Goal: Task Accomplishment & Management: Use online tool/utility

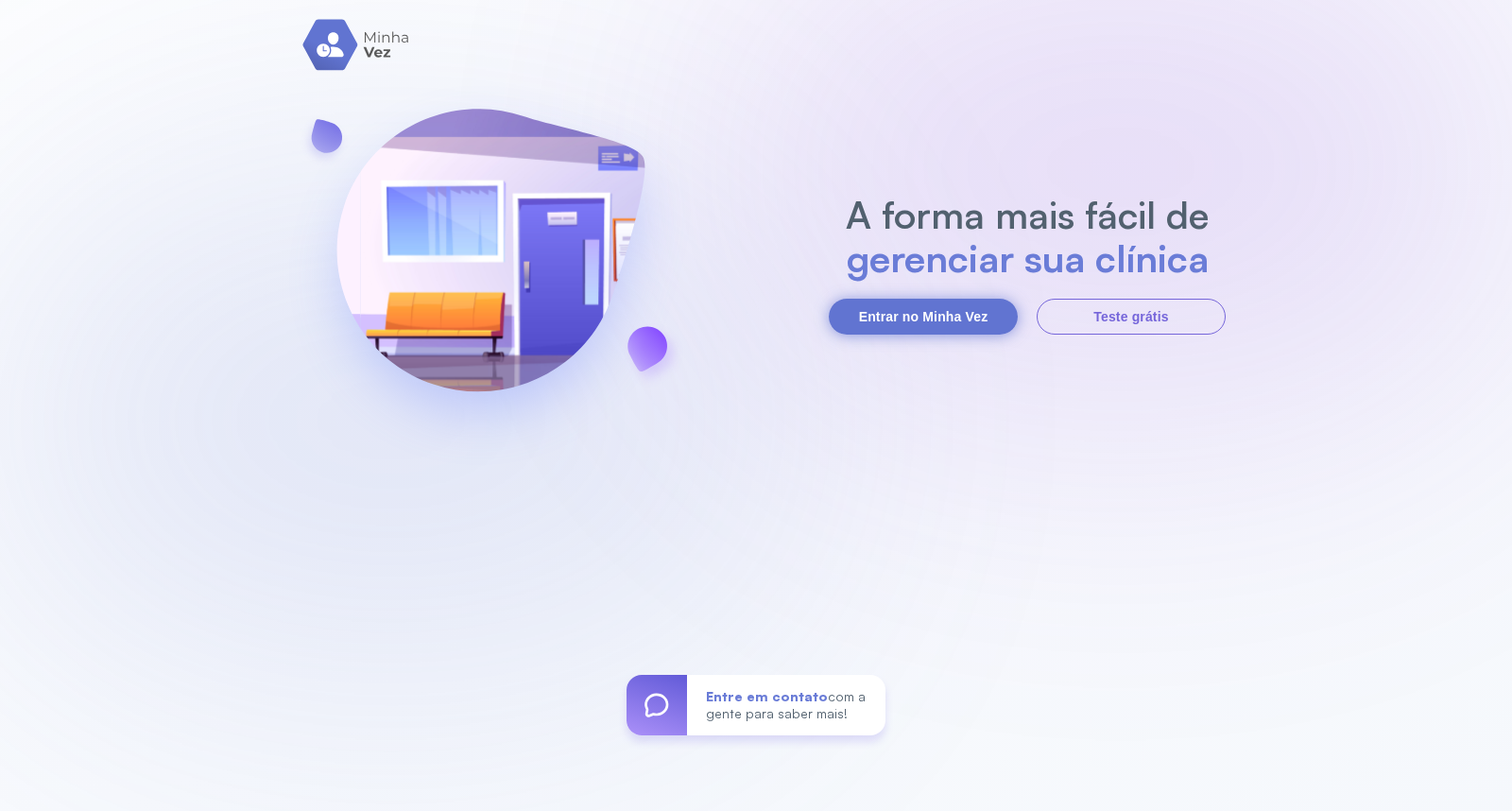
click at [949, 315] on button "Entrar no Minha Vez" at bounding box center [923, 317] width 189 height 36
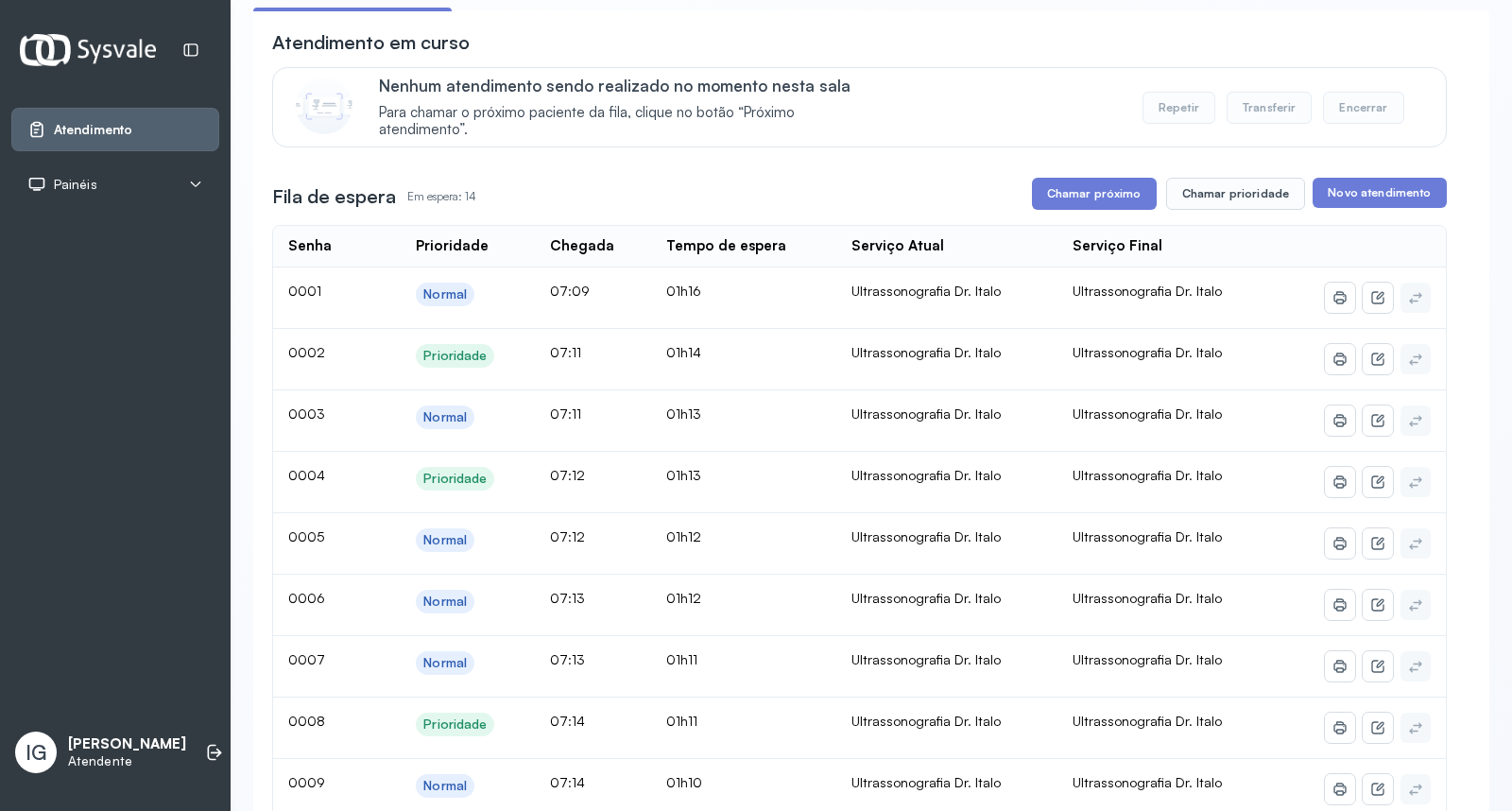
scroll to position [140, 0]
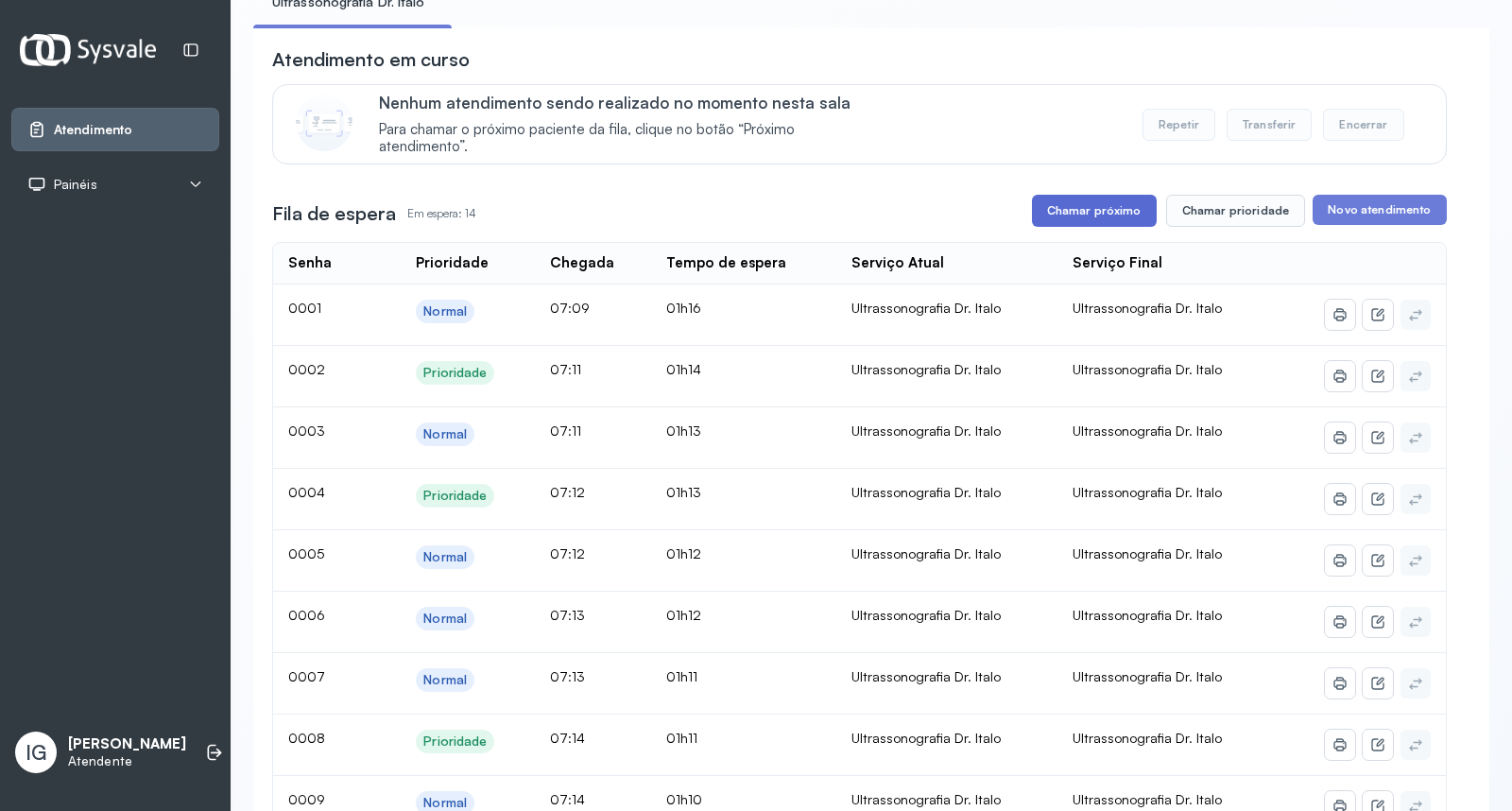
click at [1082, 219] on button "Chamar próximo" at bounding box center [1095, 211] width 125 height 32
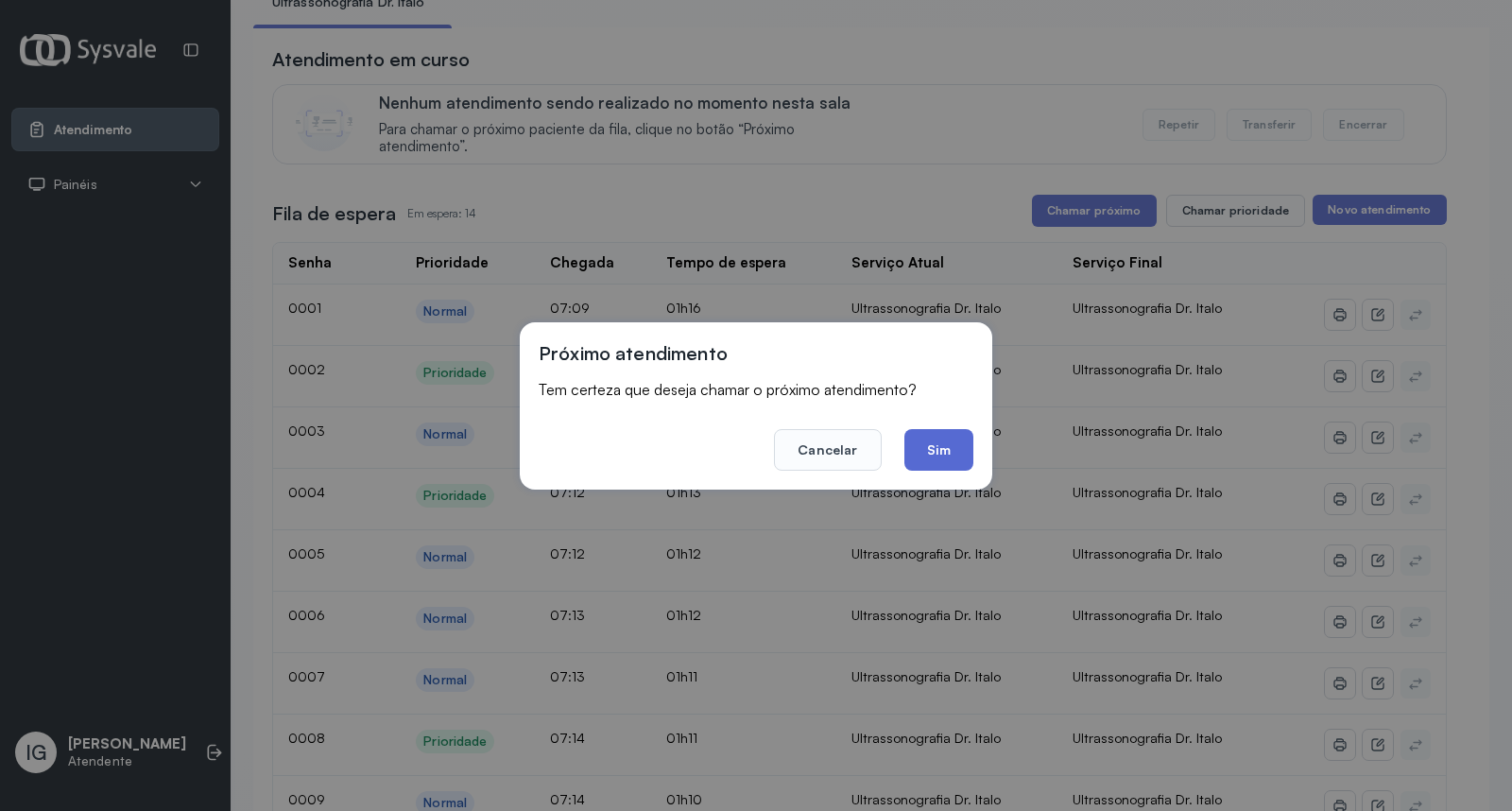
click at [937, 447] on button "Sim" at bounding box center [938, 450] width 69 height 42
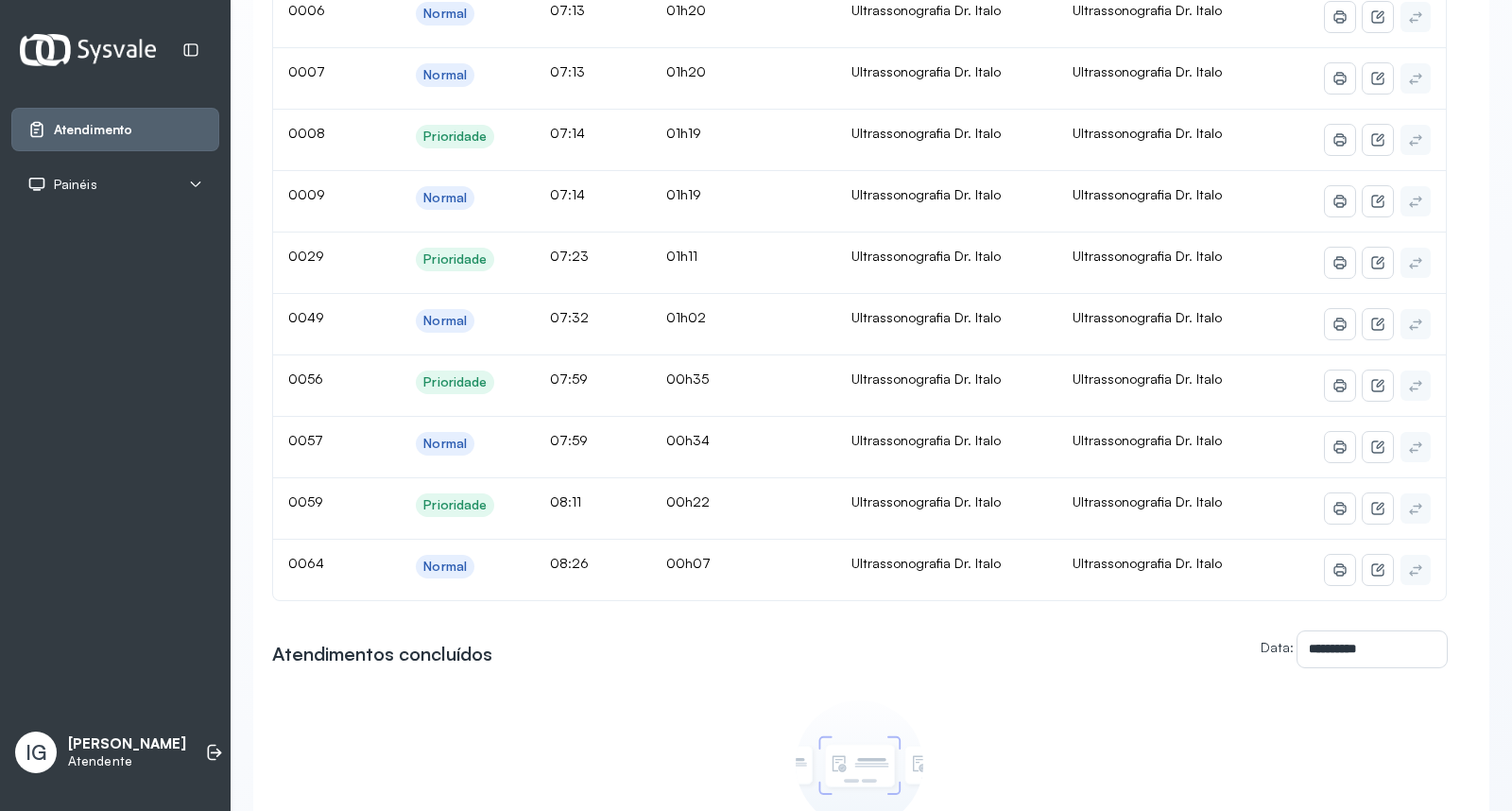
scroll to position [0, 0]
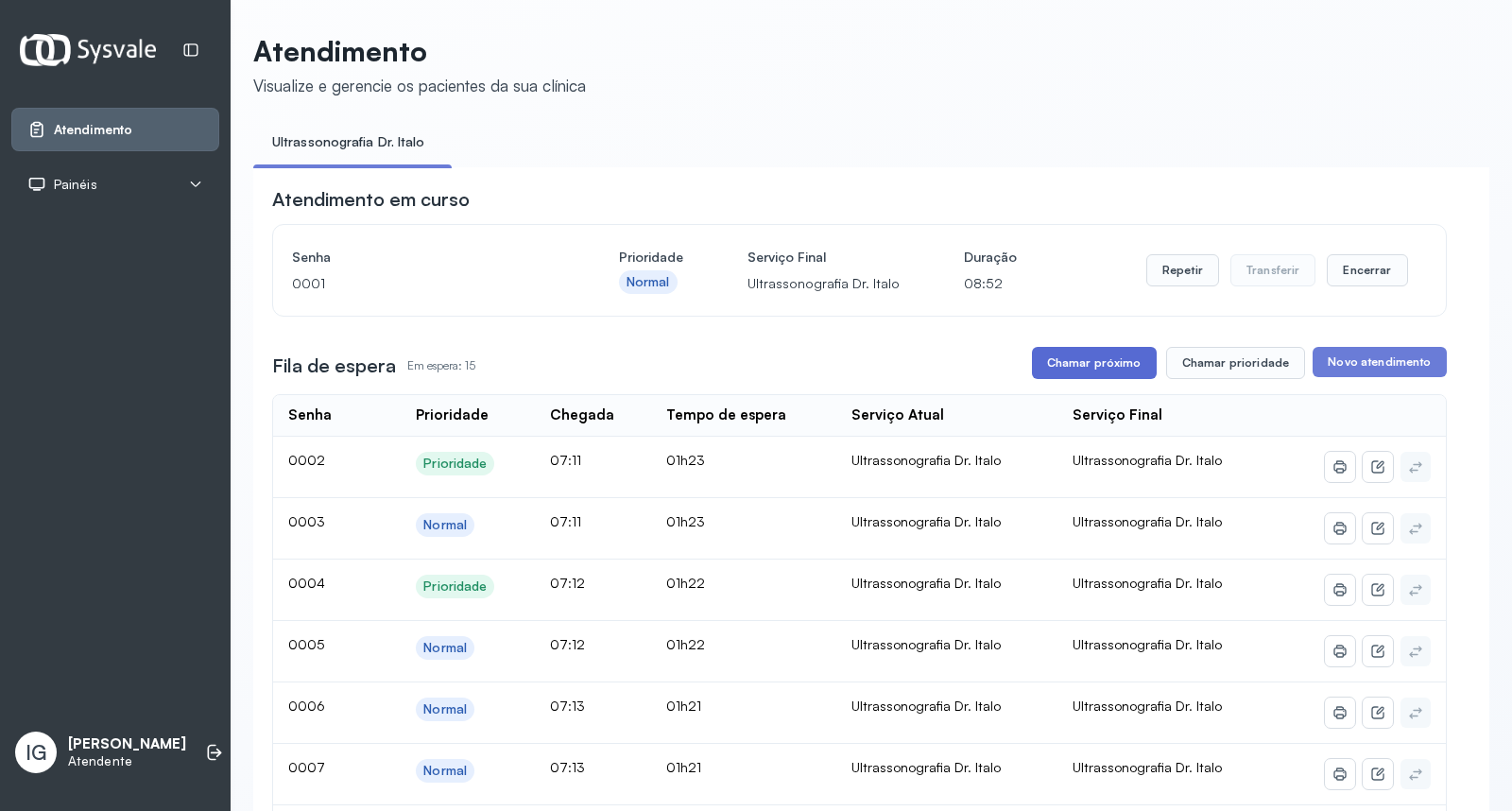
click at [1123, 377] on button "Chamar próximo" at bounding box center [1095, 363] width 125 height 32
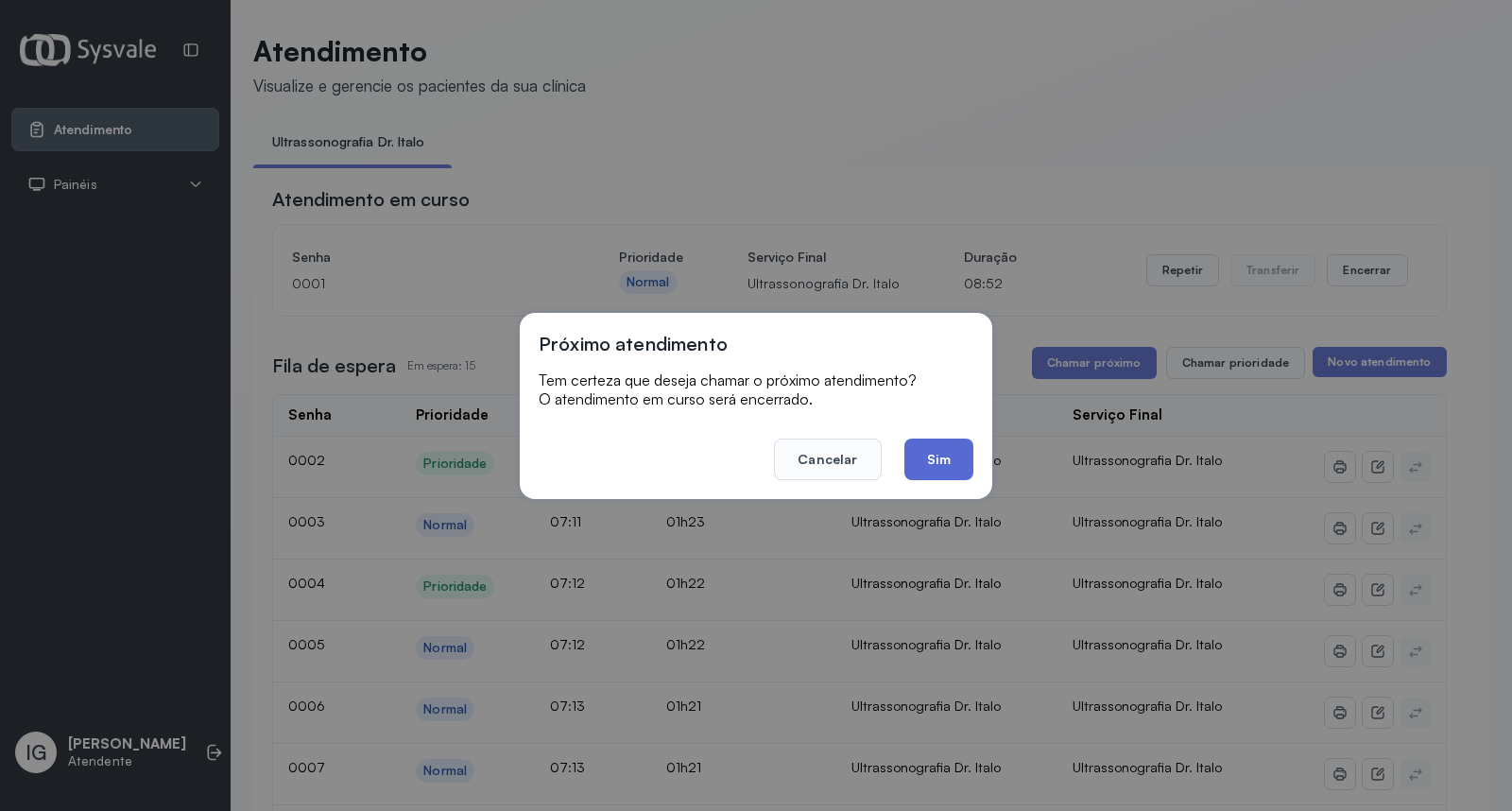
click at [938, 458] on button "Sim" at bounding box center [938, 459] width 69 height 42
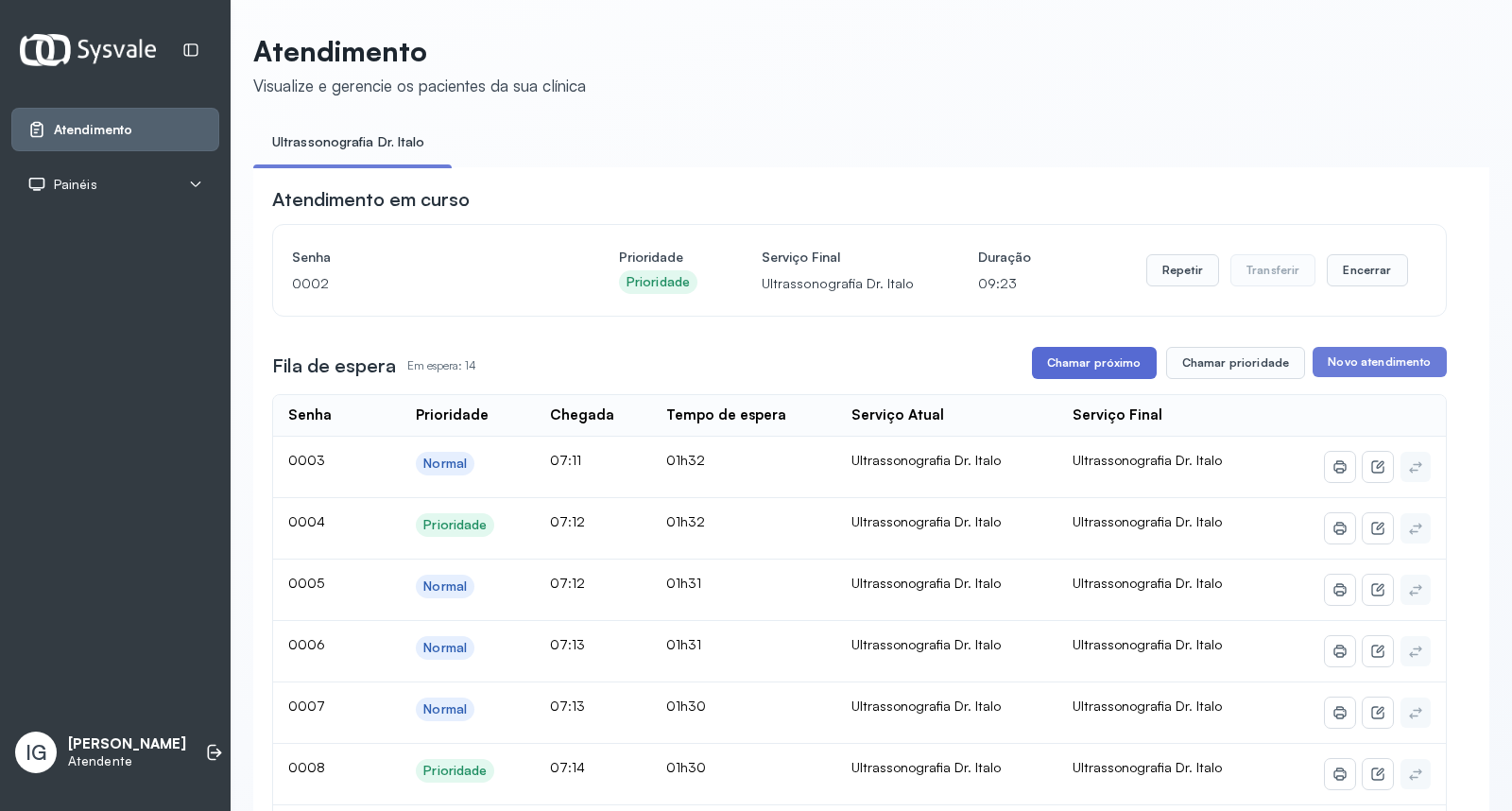
click at [1100, 358] on button "Chamar próximo" at bounding box center [1095, 363] width 125 height 32
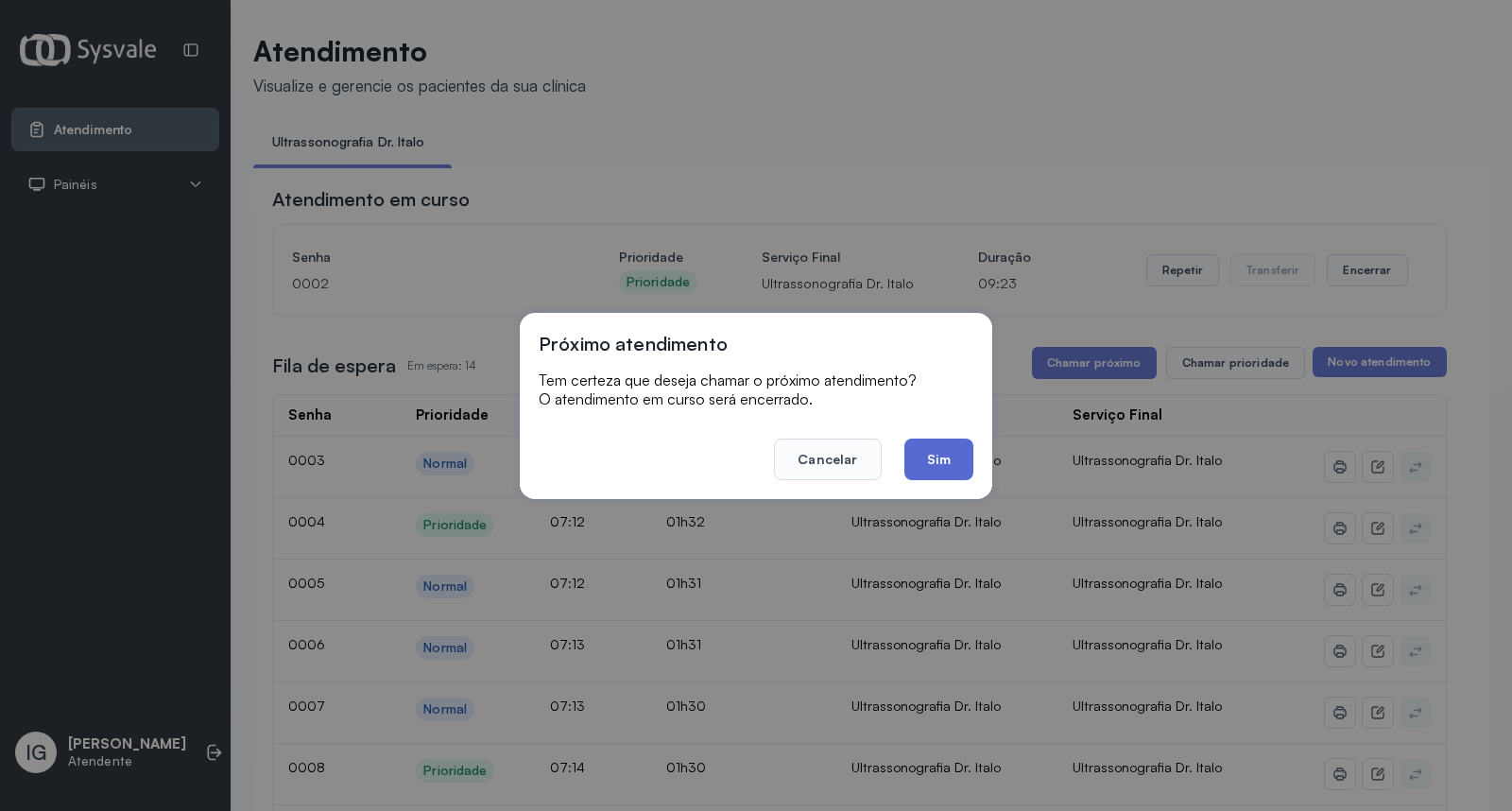
click at [941, 475] on button "Sim" at bounding box center [938, 459] width 69 height 42
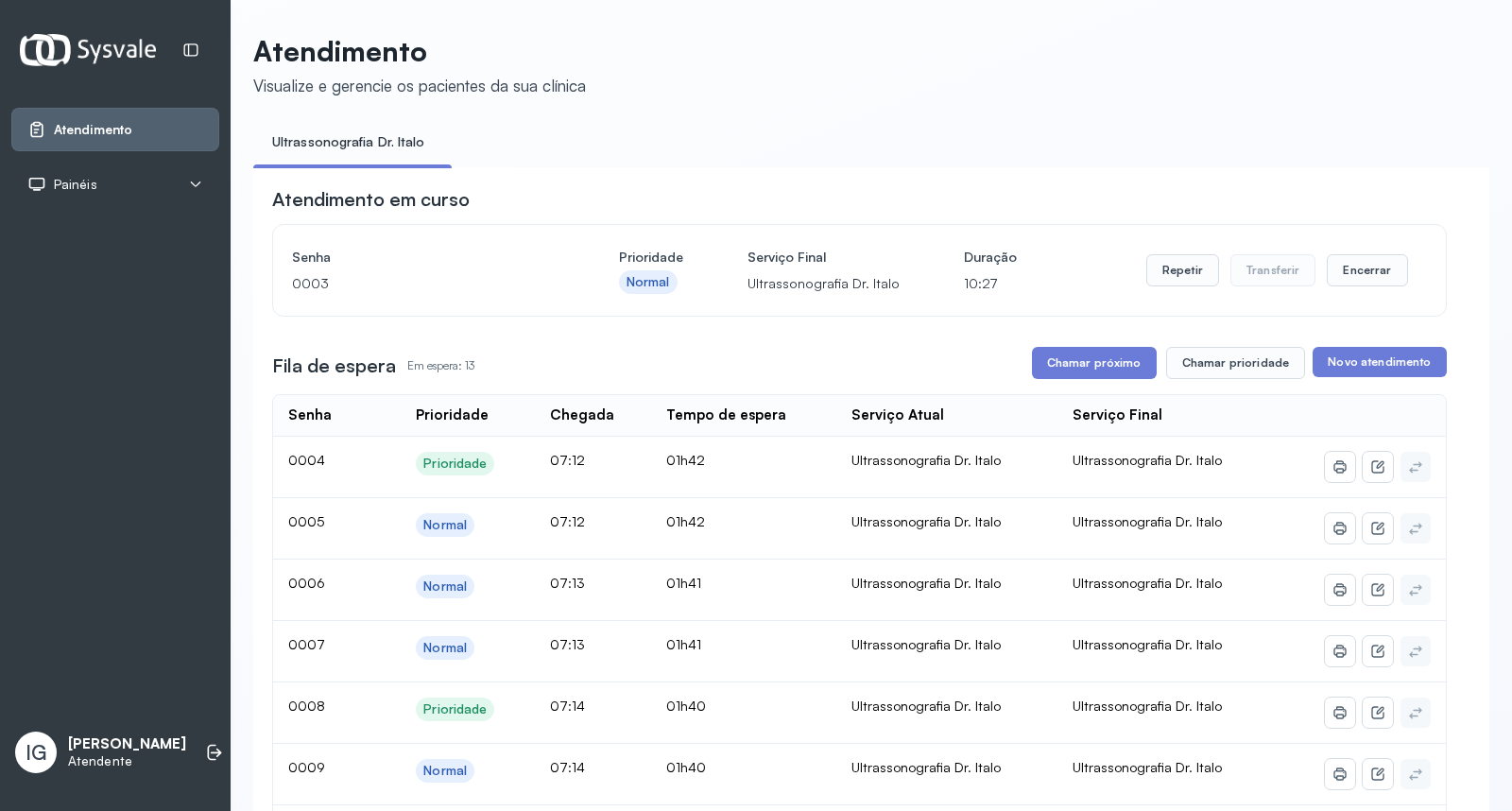
click at [225, 531] on div "Atendimento Painéis Tv IG [PERSON_NAME]" at bounding box center [115, 406] width 230 height 811
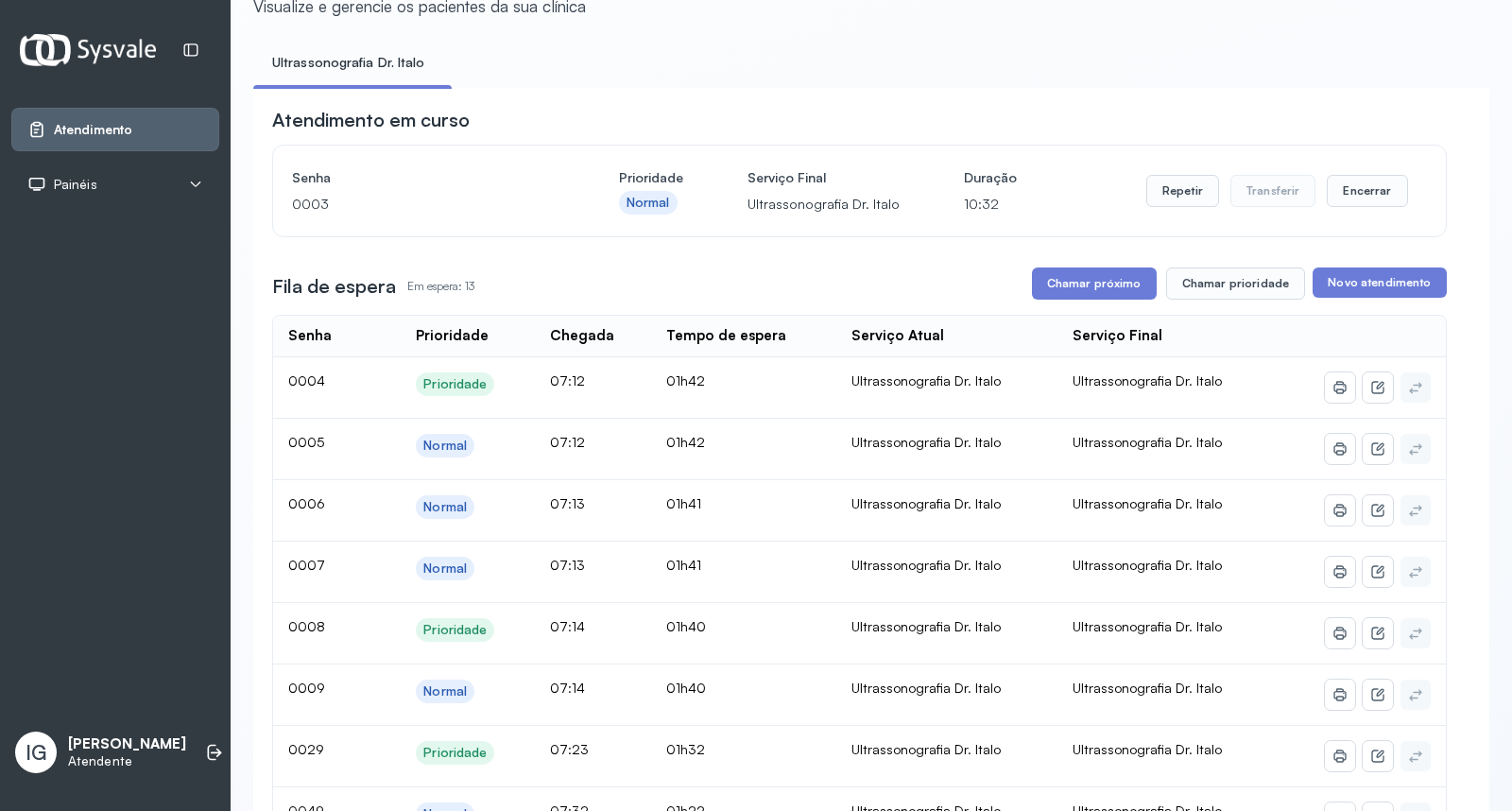
scroll to position [78, 0]
click at [1125, 299] on button "Chamar próximo" at bounding box center [1095, 285] width 125 height 32
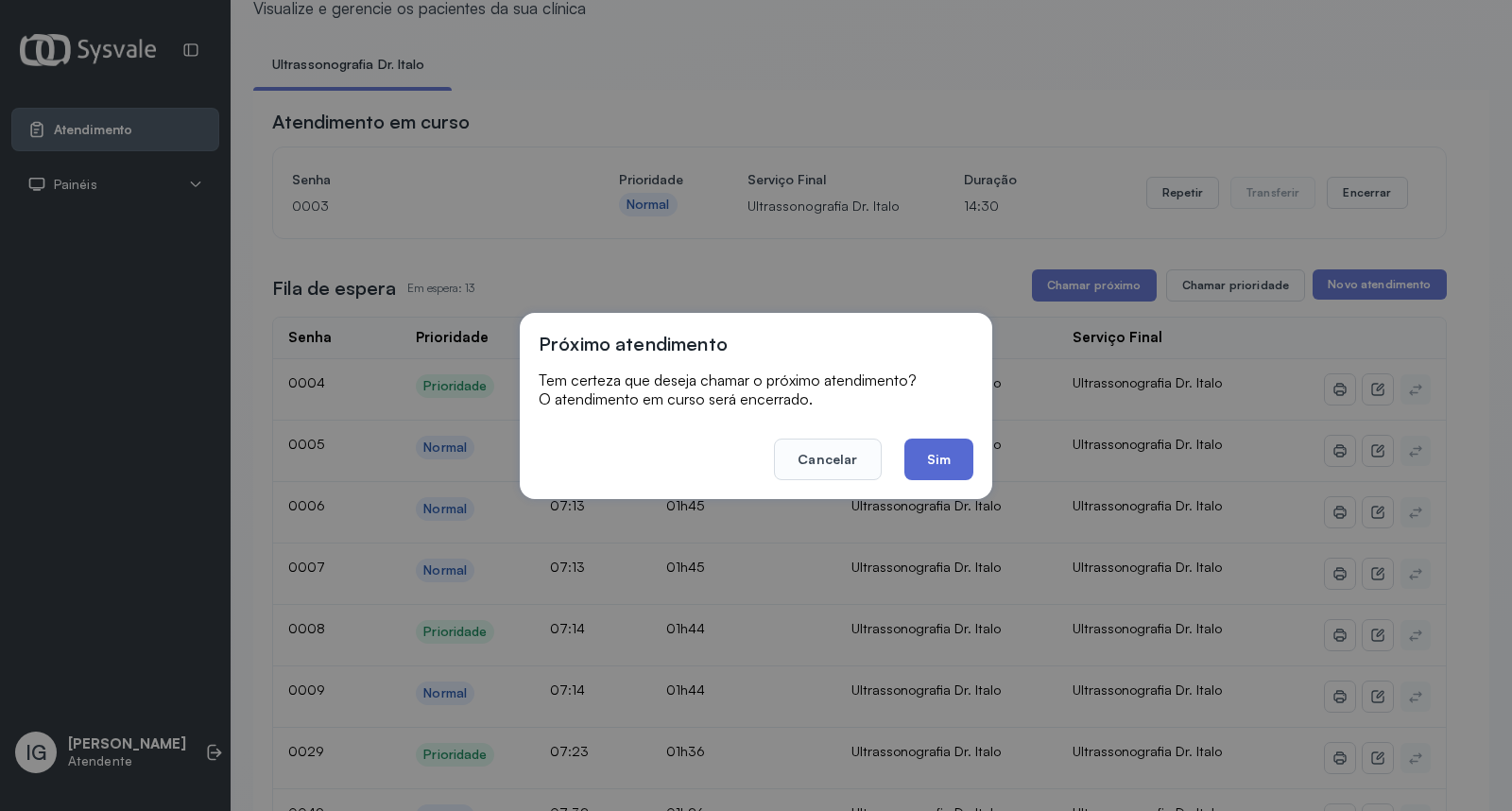
click at [952, 463] on button "Sim" at bounding box center [938, 459] width 69 height 42
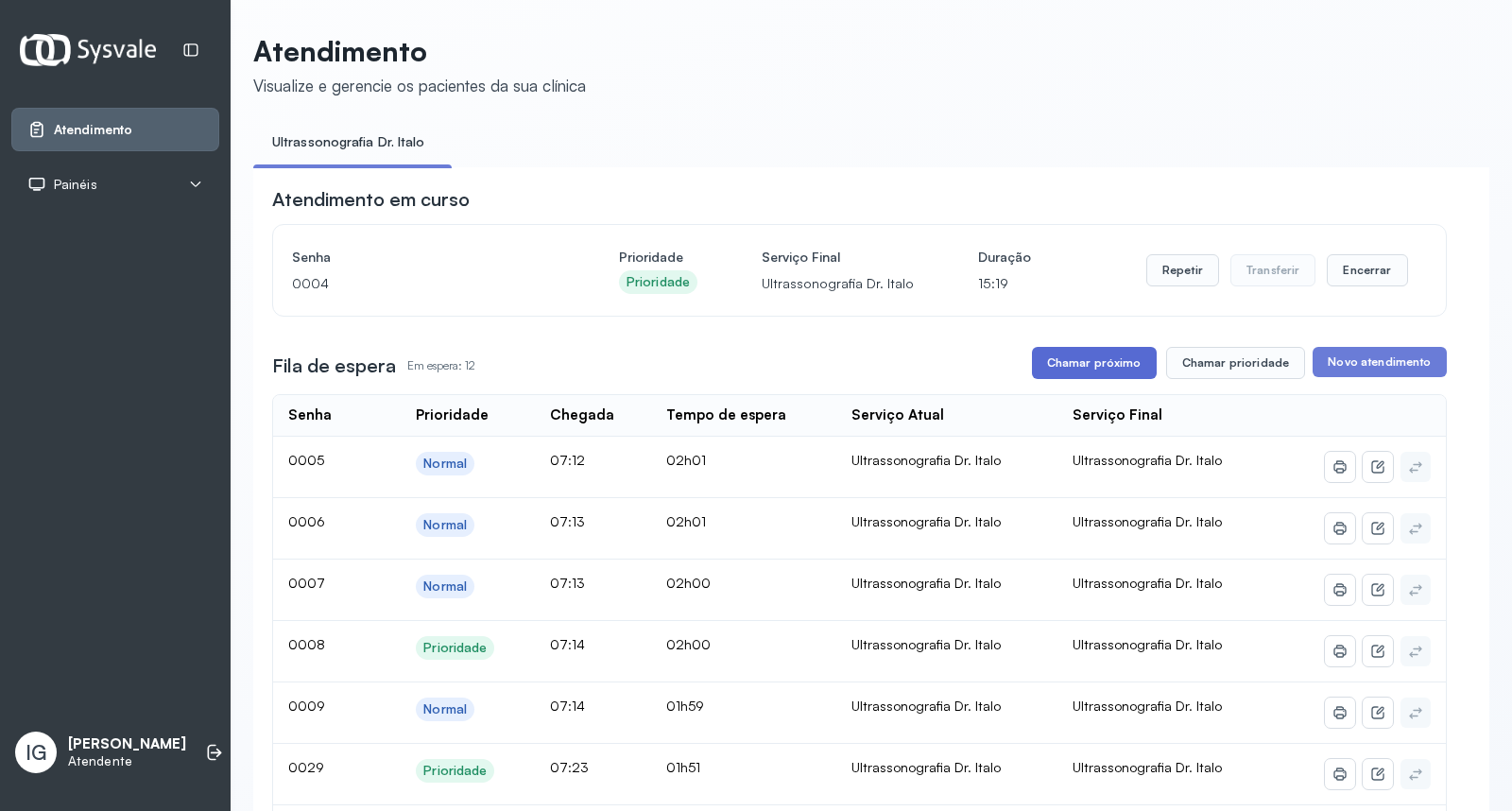
click at [1126, 378] on button "Chamar próximo" at bounding box center [1095, 363] width 125 height 32
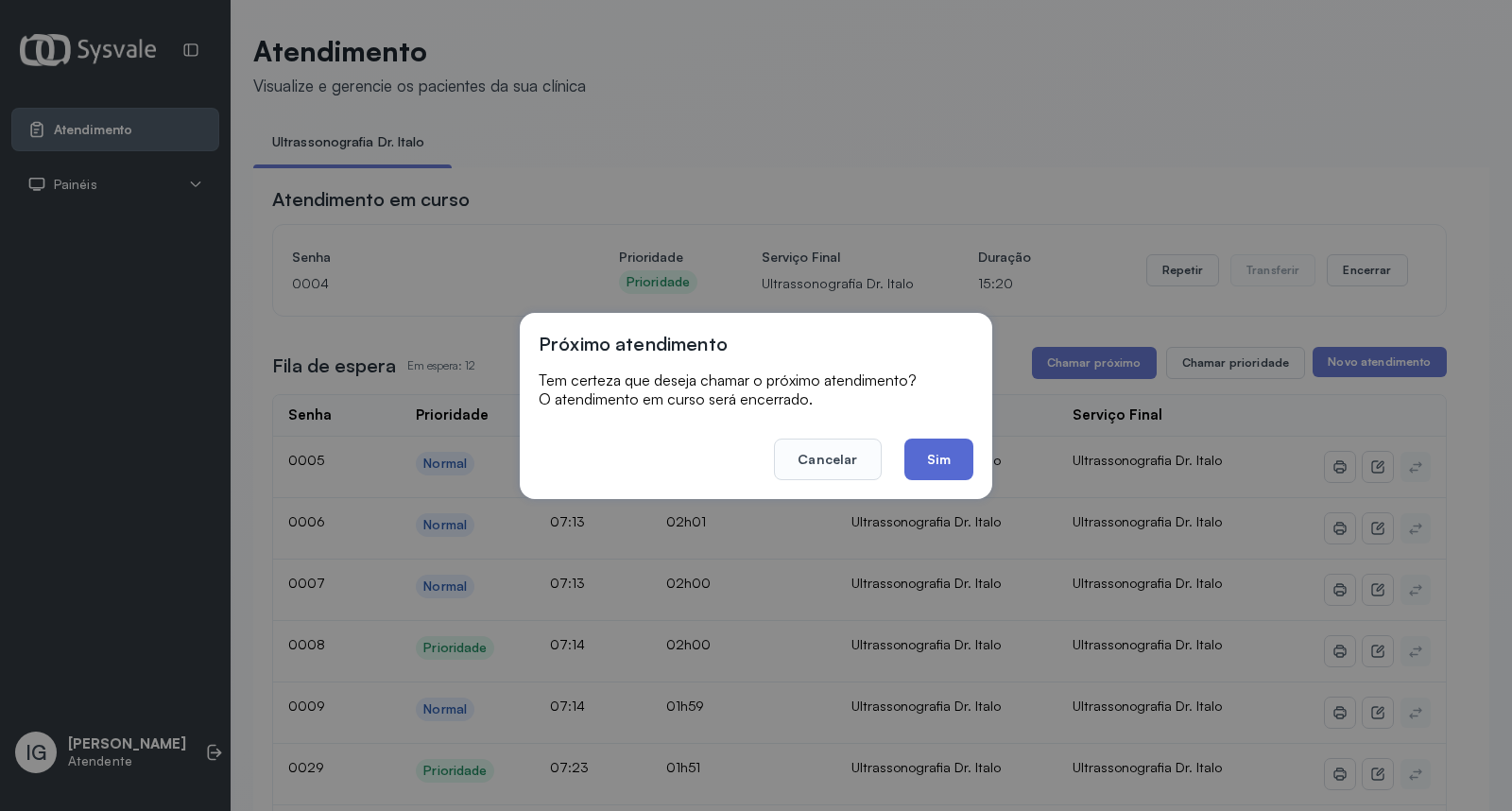
click at [930, 451] on button "Sim" at bounding box center [938, 459] width 69 height 42
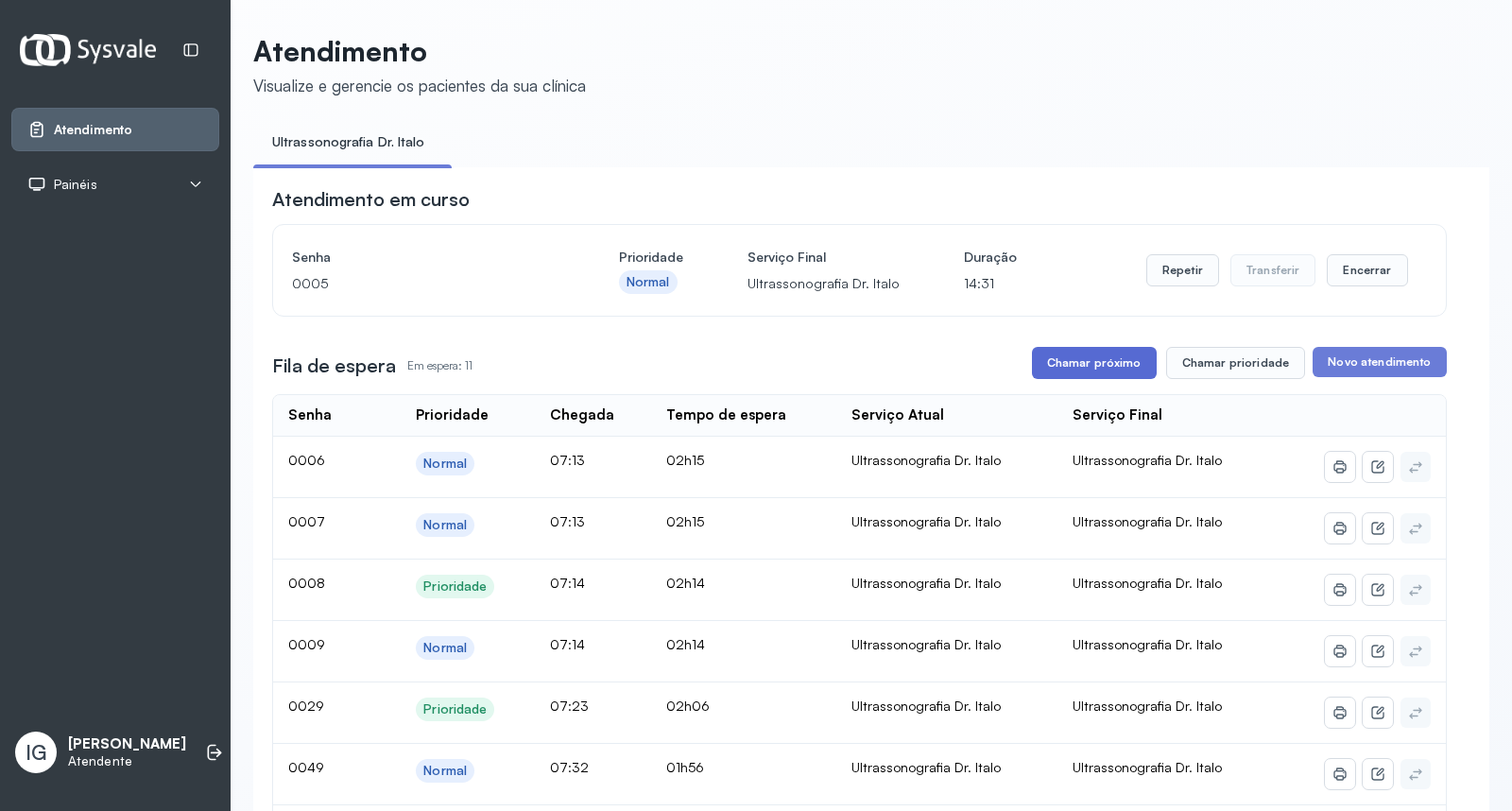
click at [1118, 358] on button "Chamar próximo" at bounding box center [1095, 363] width 125 height 32
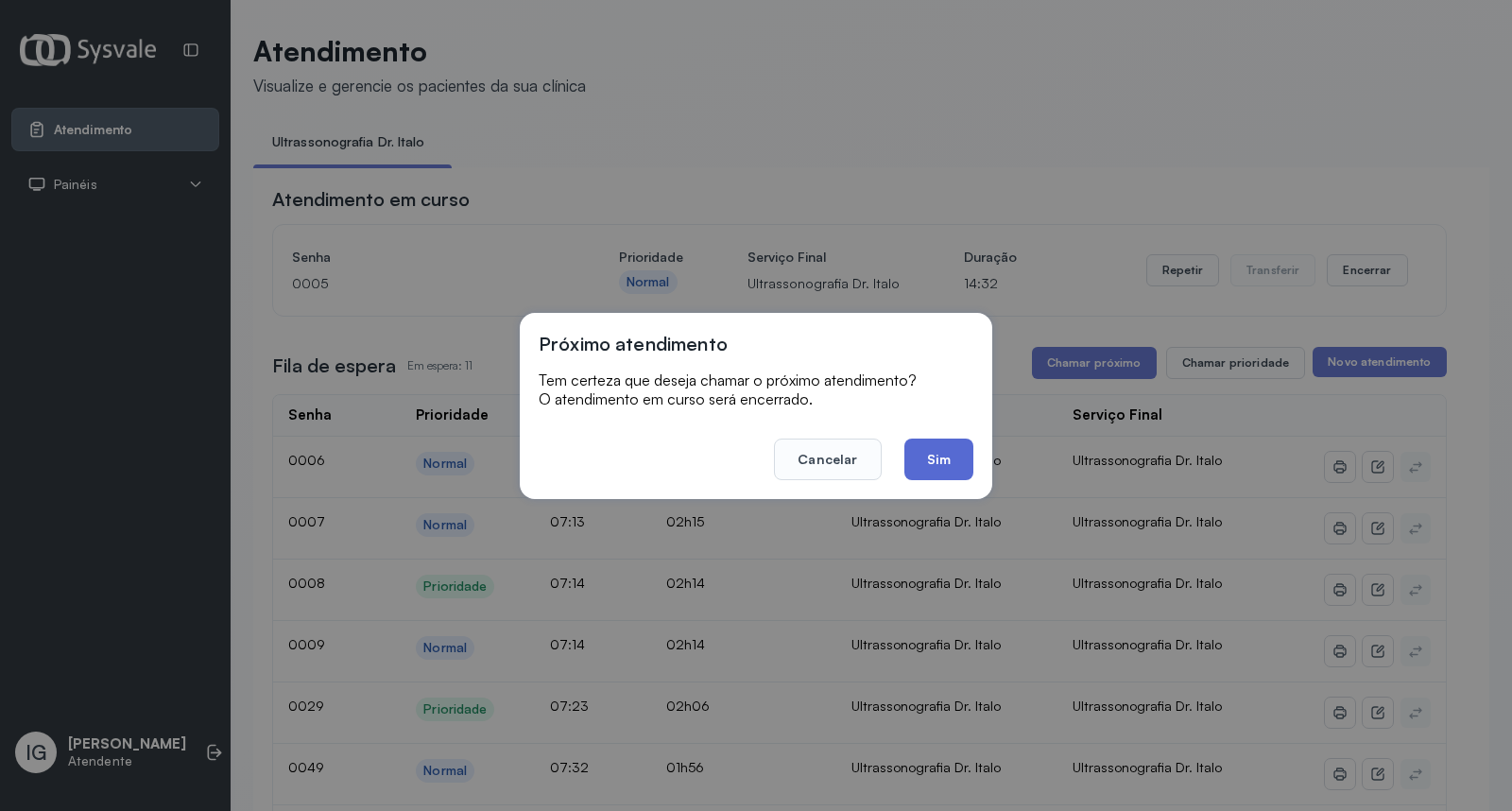
click at [937, 468] on button "Sim" at bounding box center [938, 459] width 69 height 42
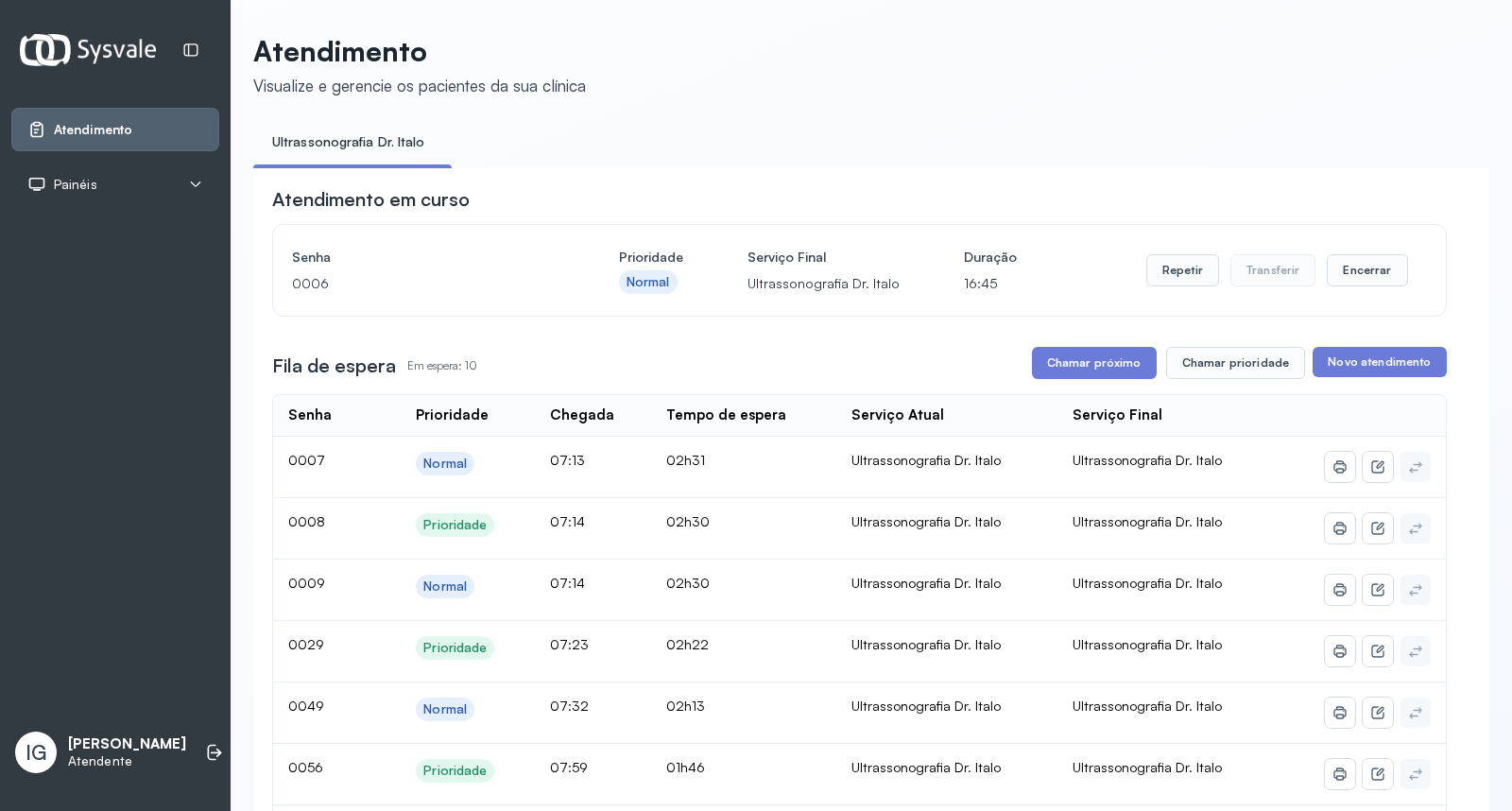
scroll to position [834, 0]
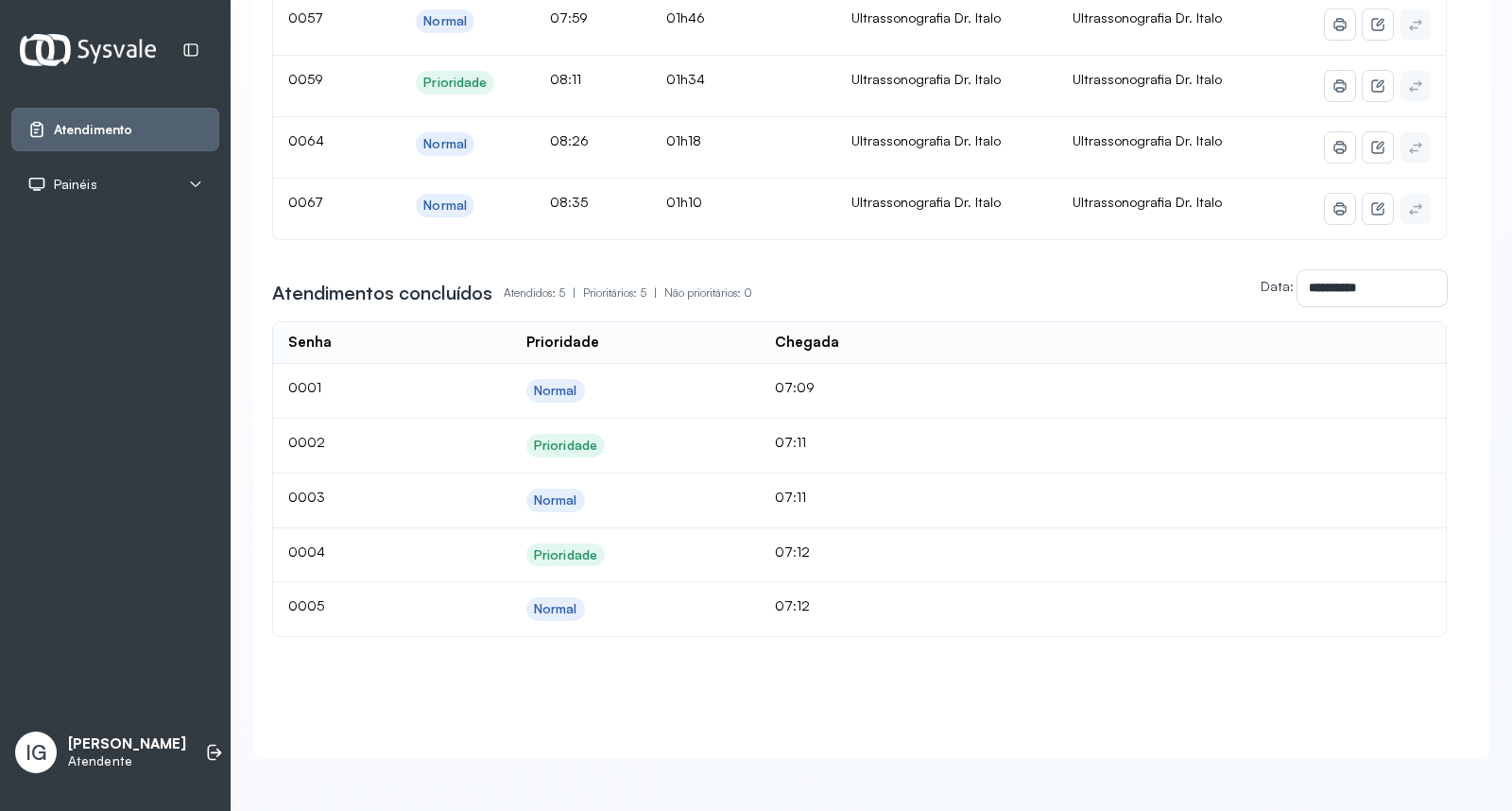
drag, startPoint x: 992, startPoint y: 216, endPoint x: 1001, endPoint y: 195, distance: 22.8
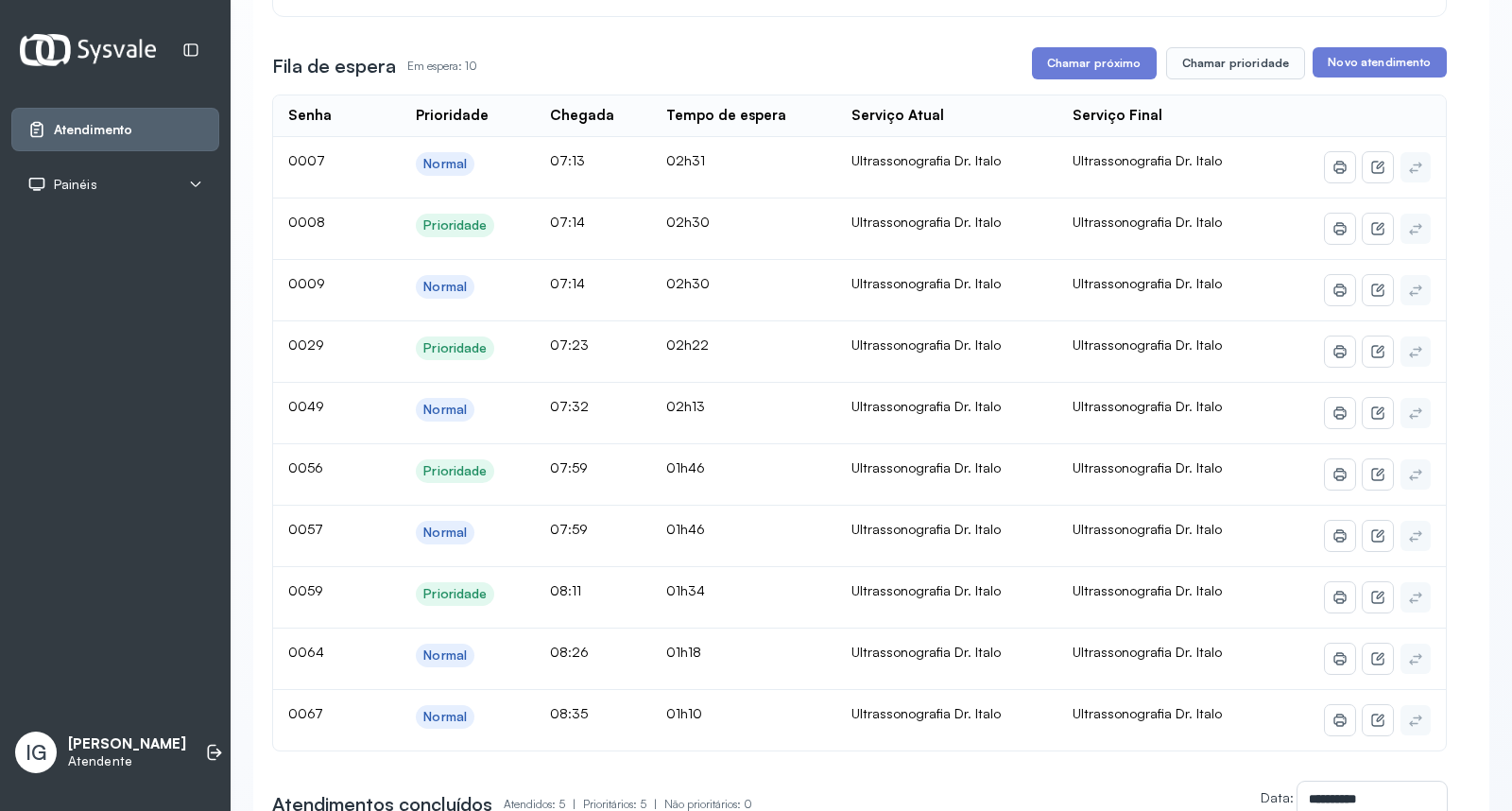
scroll to position [0, 0]
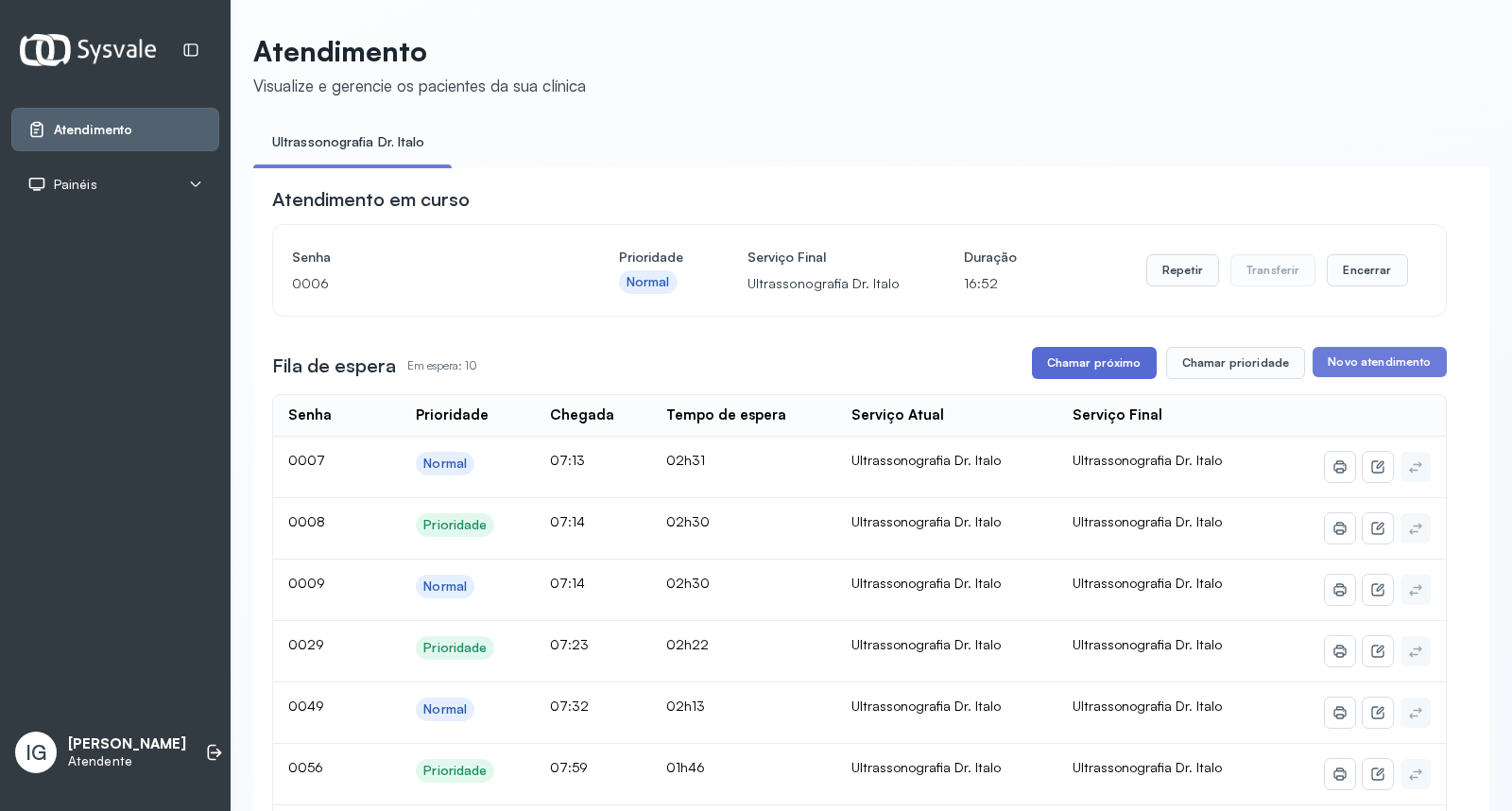
click at [1069, 366] on button "Chamar próximo" at bounding box center [1095, 363] width 125 height 32
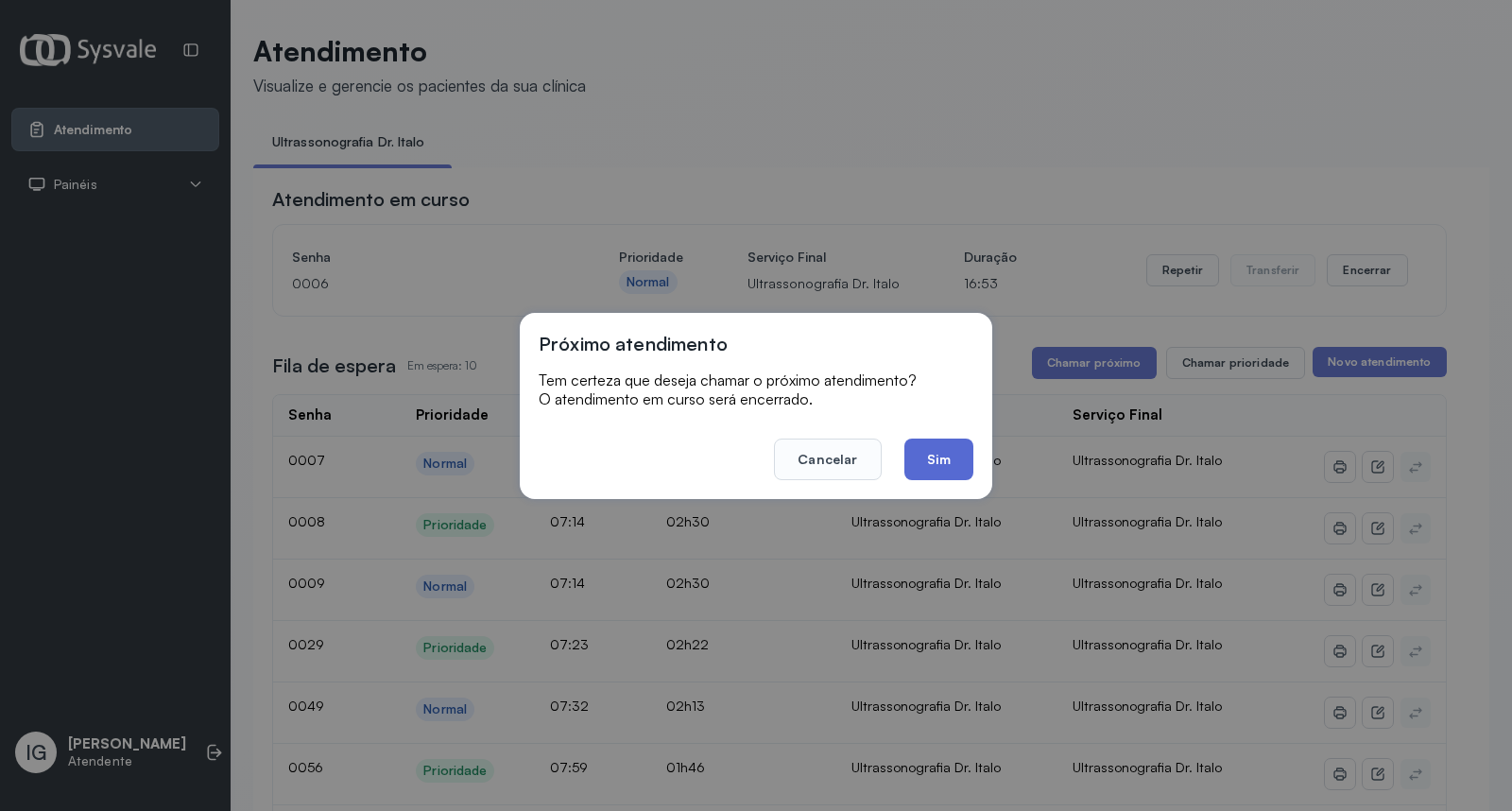
click at [931, 460] on button "Sim" at bounding box center [938, 459] width 69 height 42
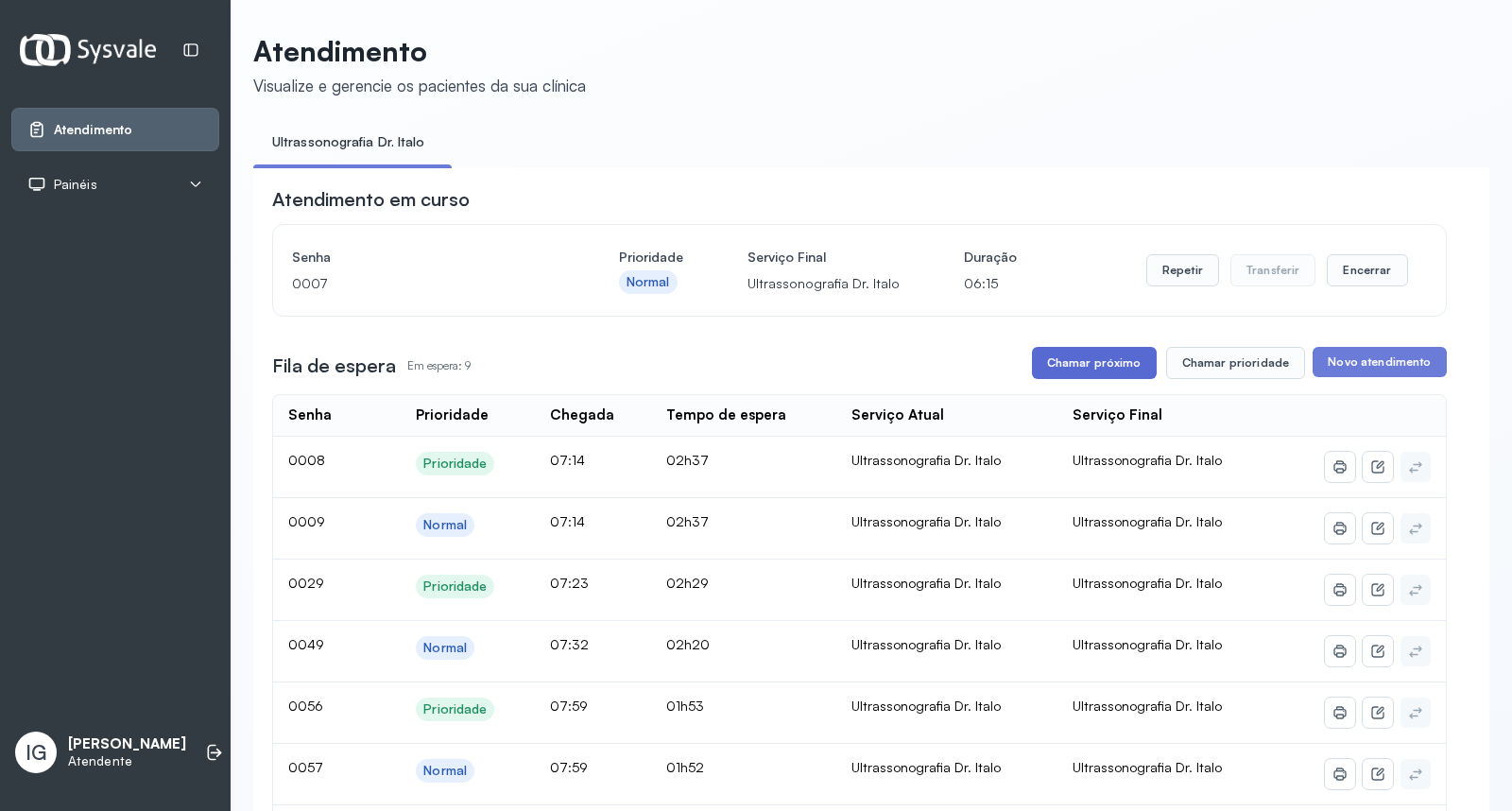
click at [1053, 358] on button "Chamar próximo" at bounding box center [1095, 363] width 125 height 32
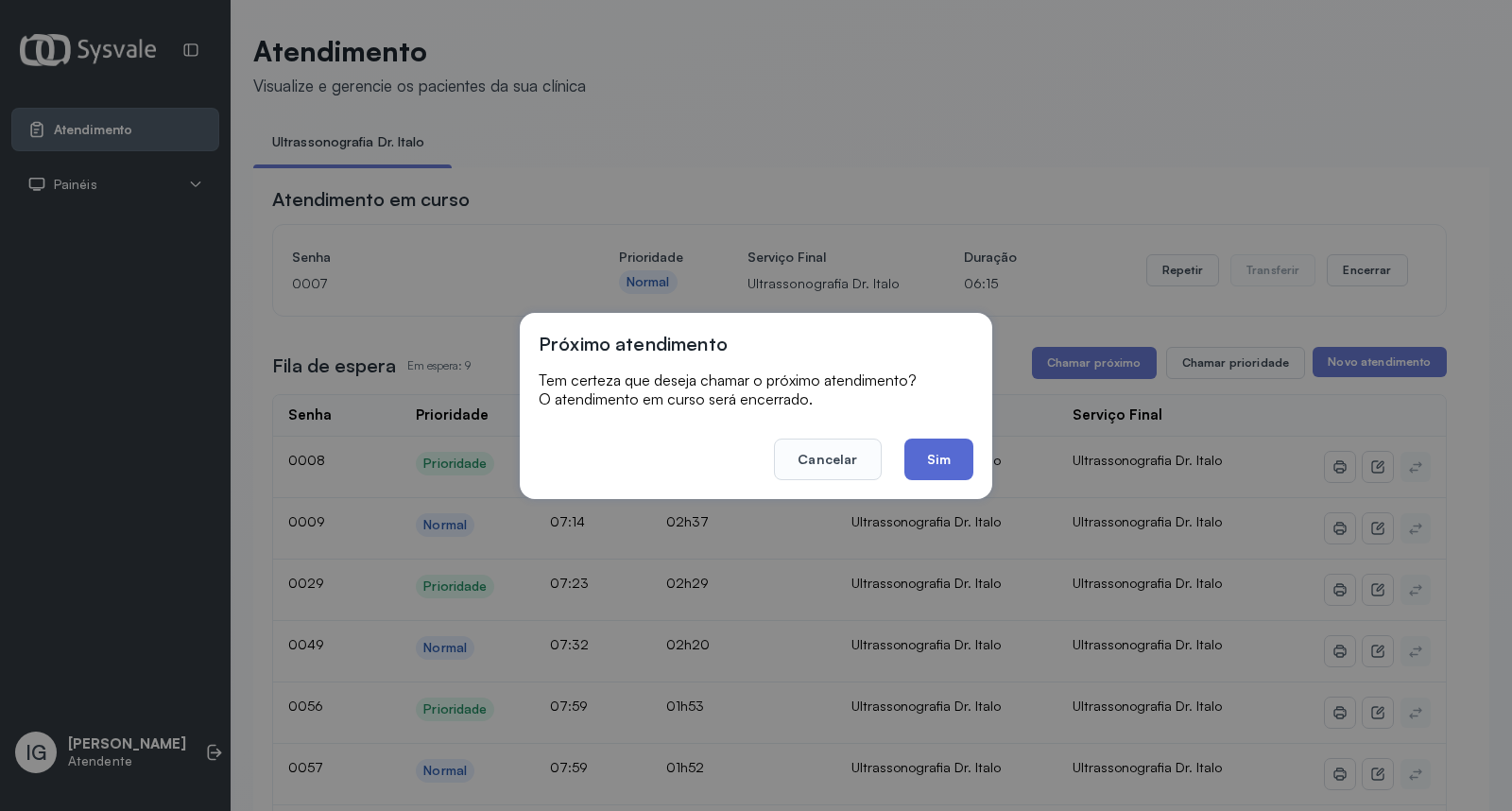
click at [932, 446] on button "Sim" at bounding box center [938, 459] width 69 height 42
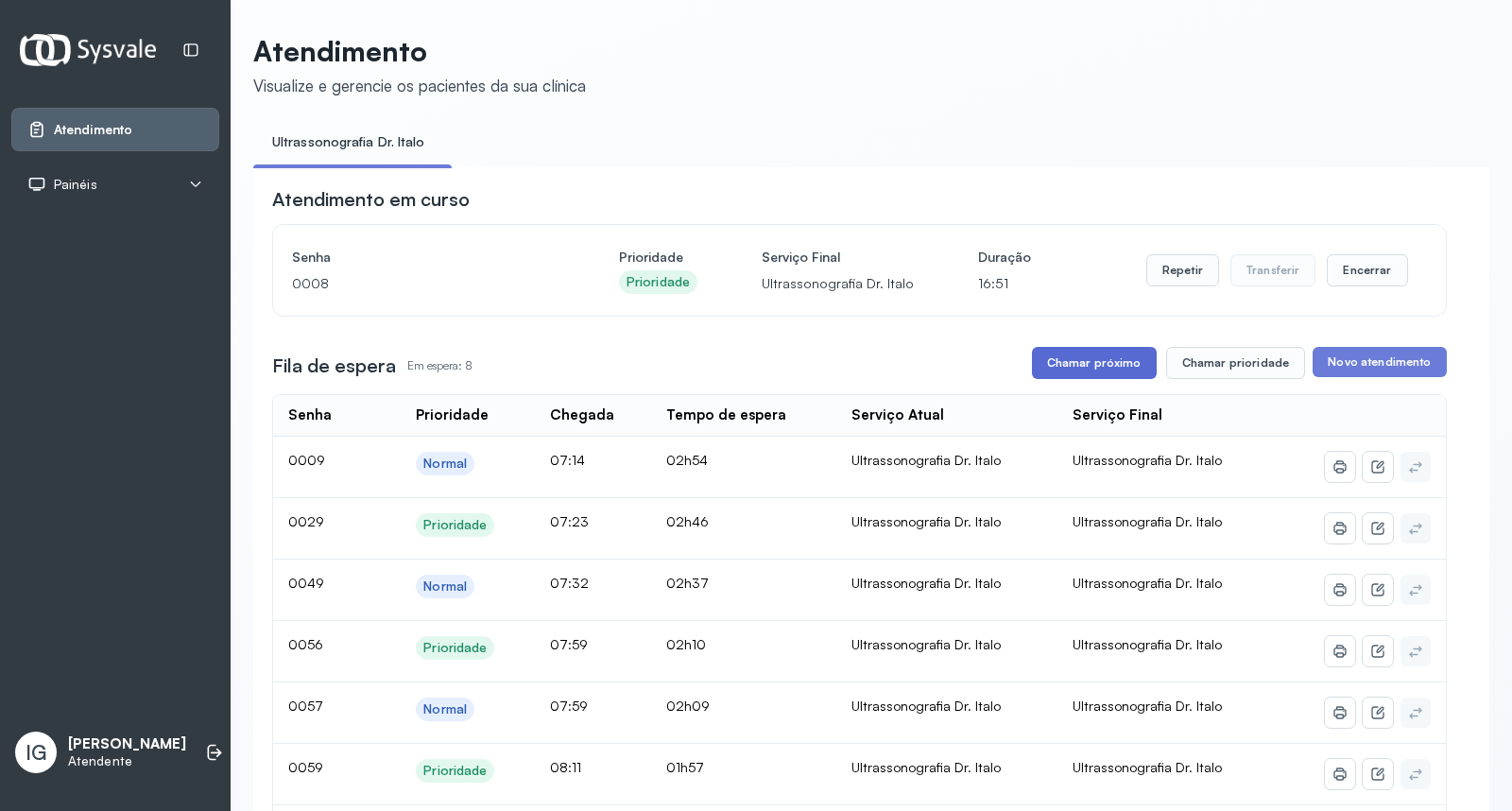
click at [1093, 375] on button "Chamar próximo" at bounding box center [1095, 363] width 125 height 32
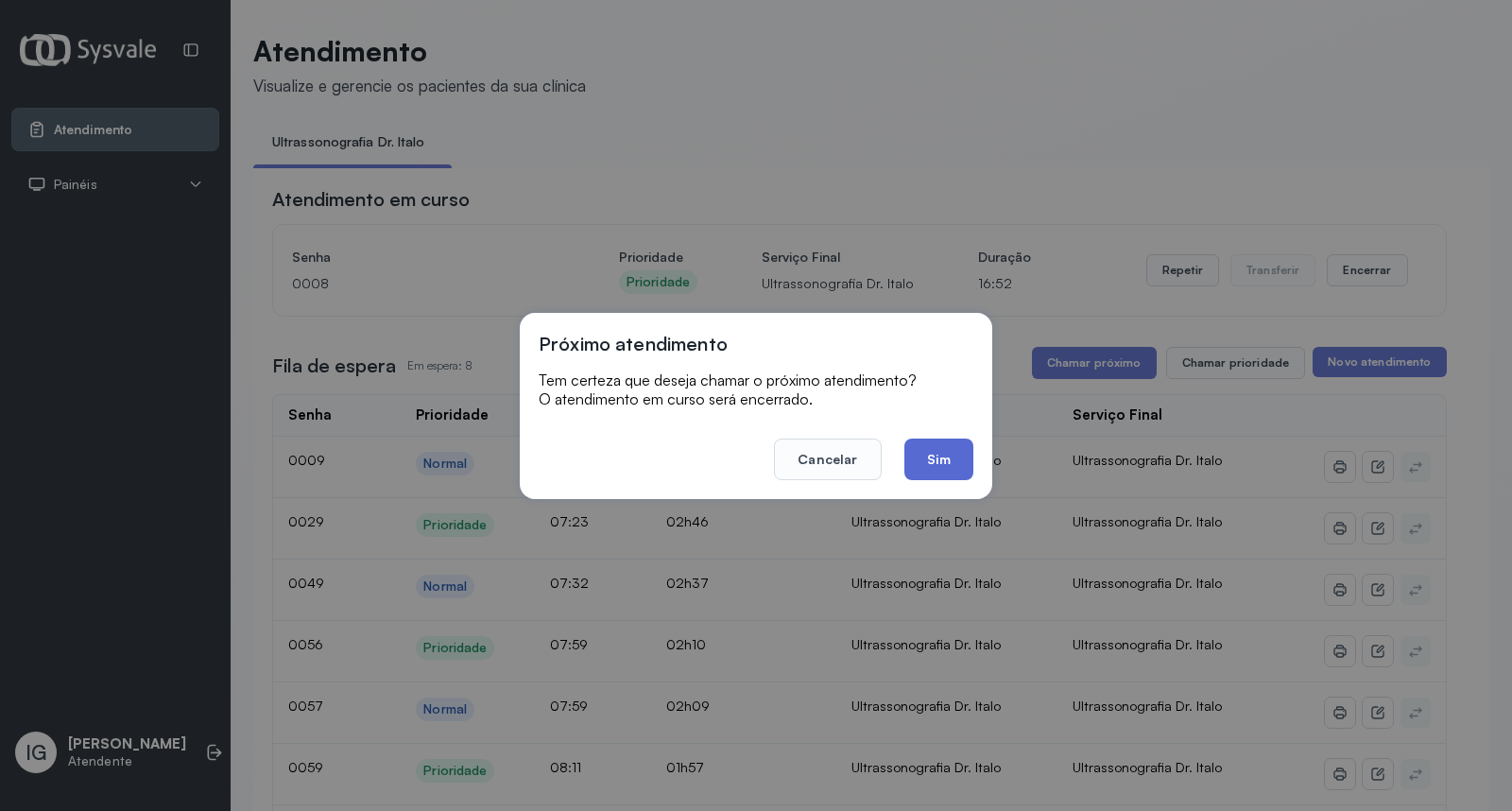
click at [945, 460] on button "Sim" at bounding box center [938, 459] width 69 height 42
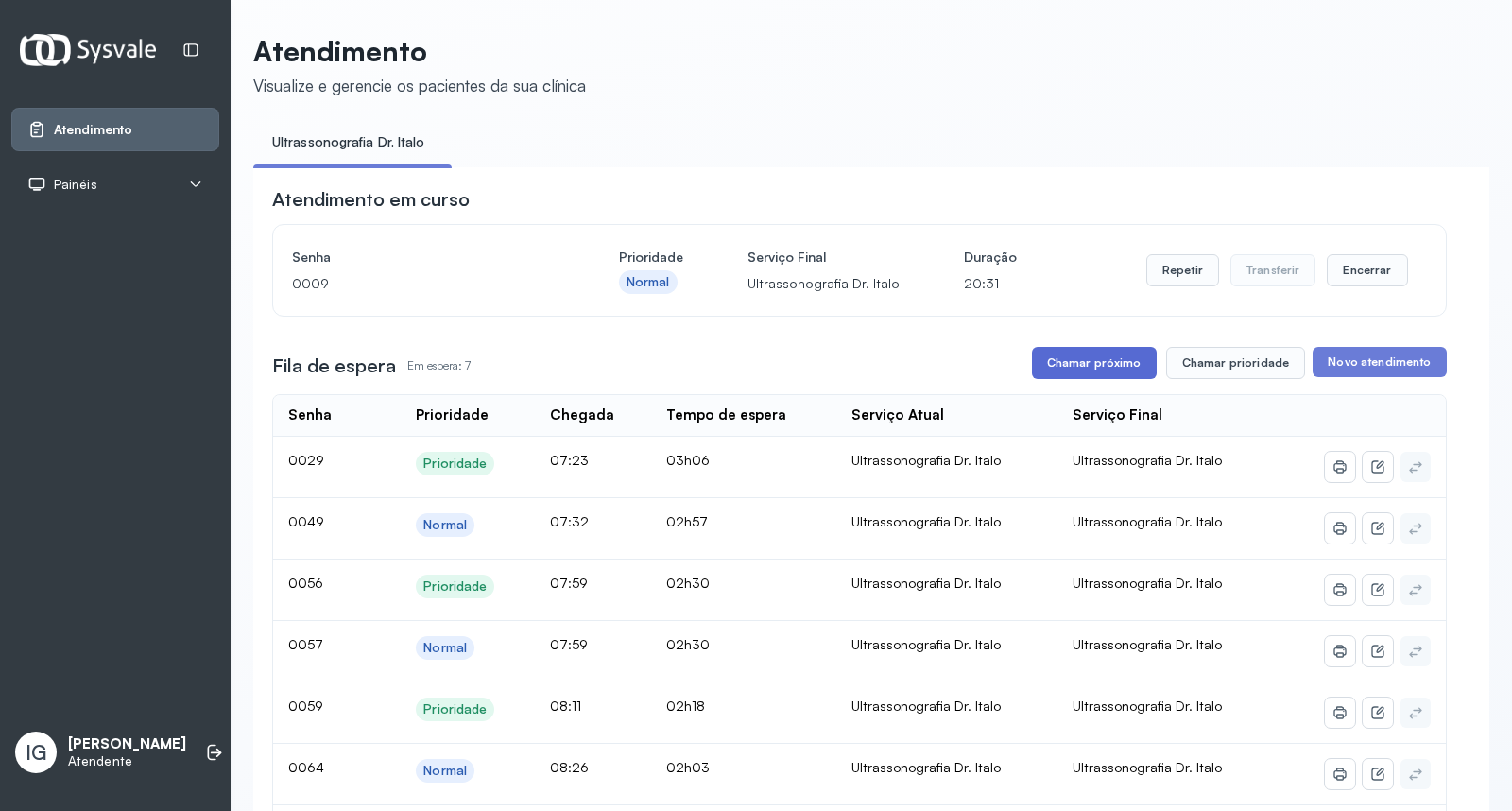
click at [1085, 363] on button "Chamar próximo" at bounding box center [1095, 363] width 125 height 32
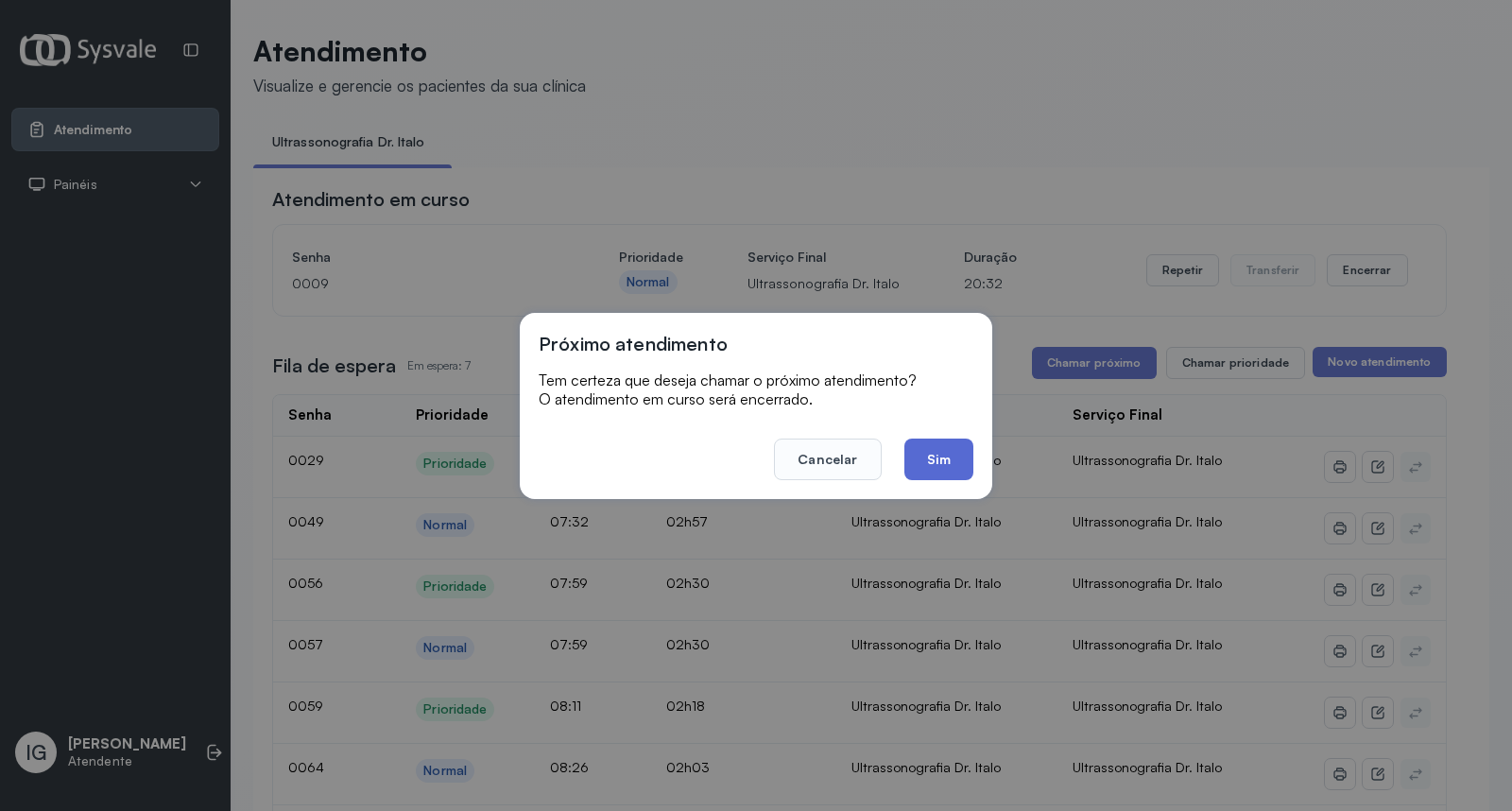
click at [943, 451] on button "Sim" at bounding box center [938, 459] width 69 height 42
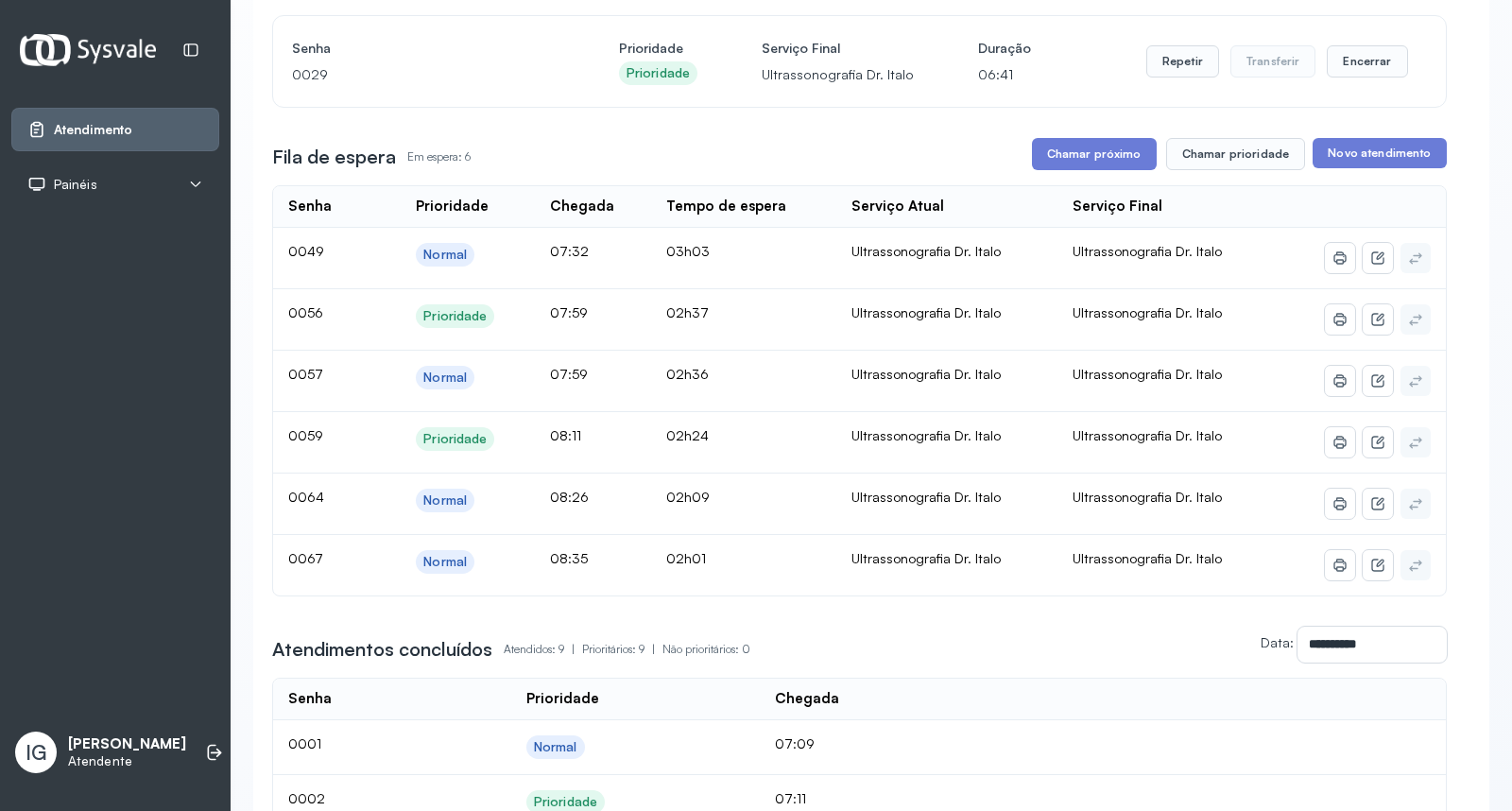
scroll to position [200, 0]
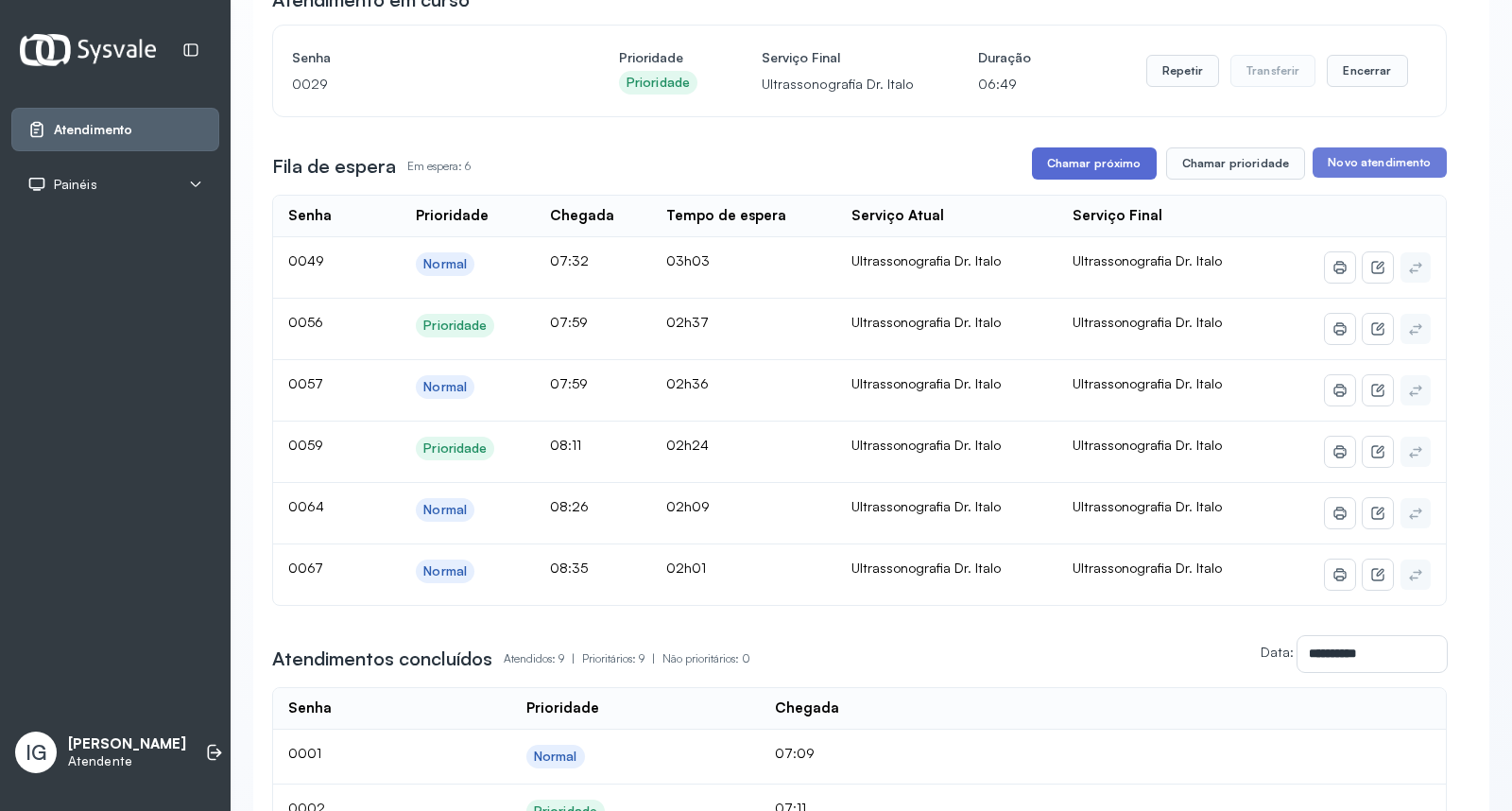
click at [1090, 158] on button "Chamar próximo" at bounding box center [1095, 163] width 125 height 32
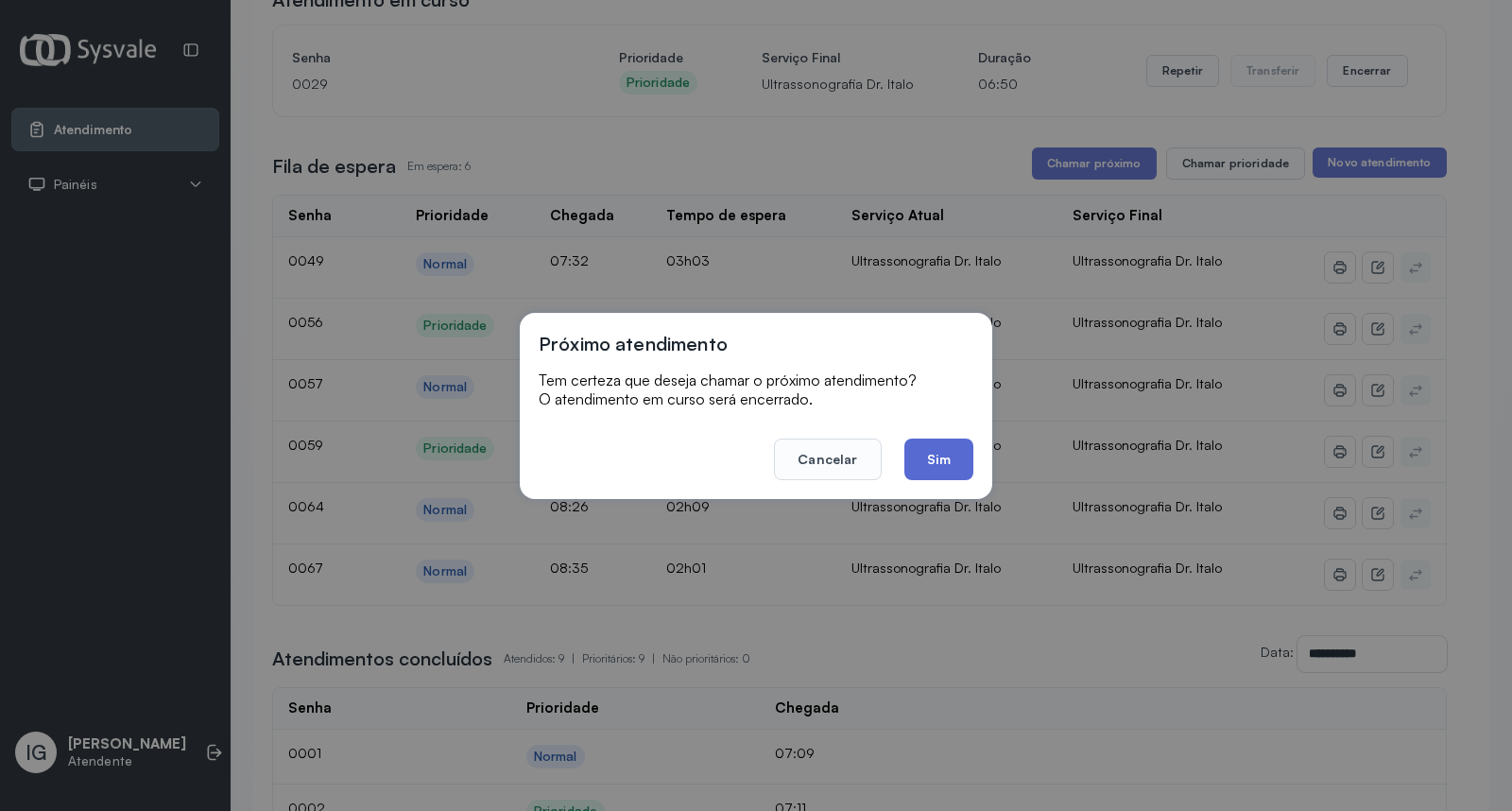
click at [907, 454] on button "Sim" at bounding box center [938, 459] width 69 height 42
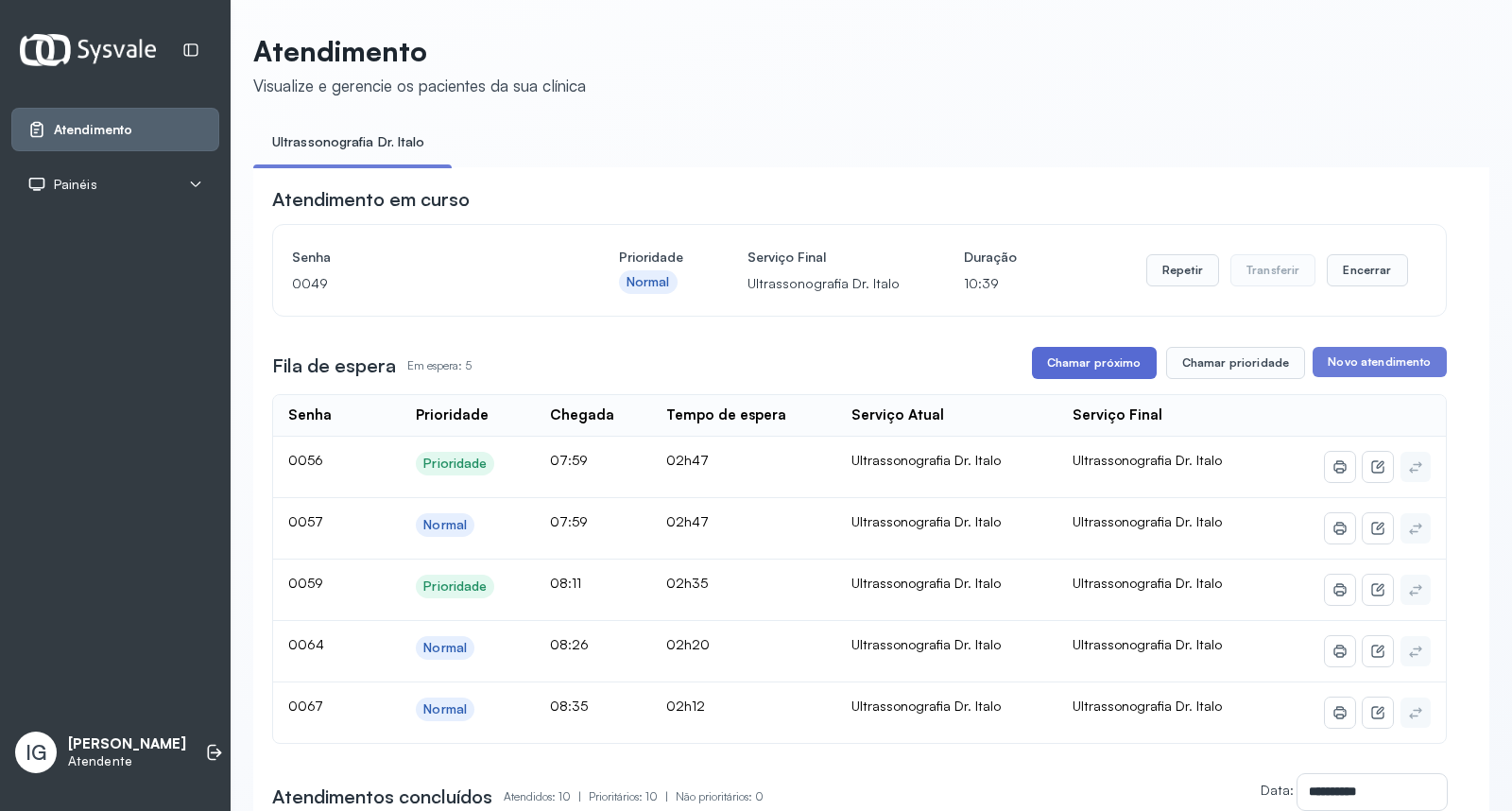
click at [1096, 356] on button "Chamar próximo" at bounding box center [1095, 363] width 125 height 32
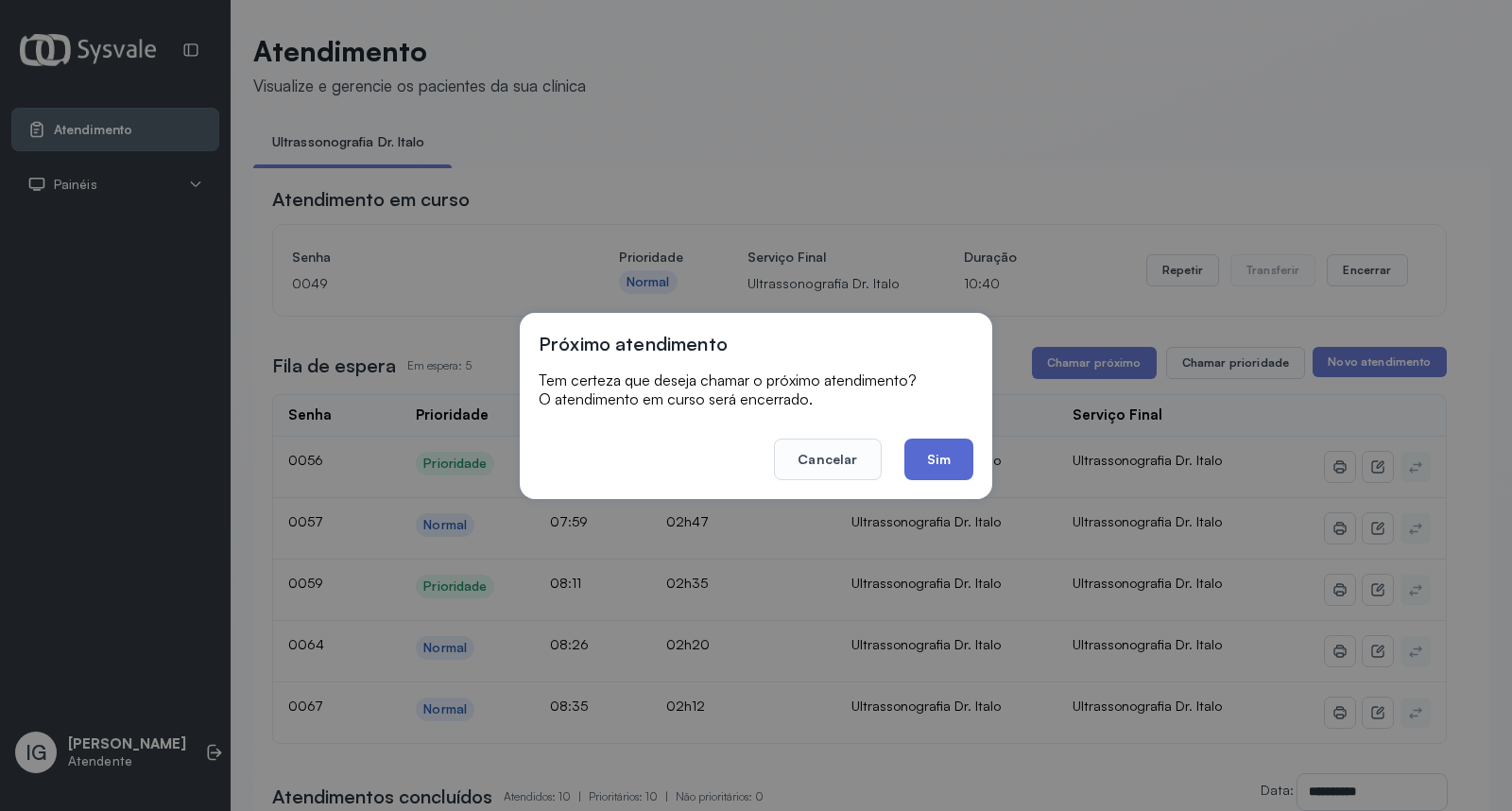
click at [958, 461] on button "Sim" at bounding box center [938, 459] width 69 height 42
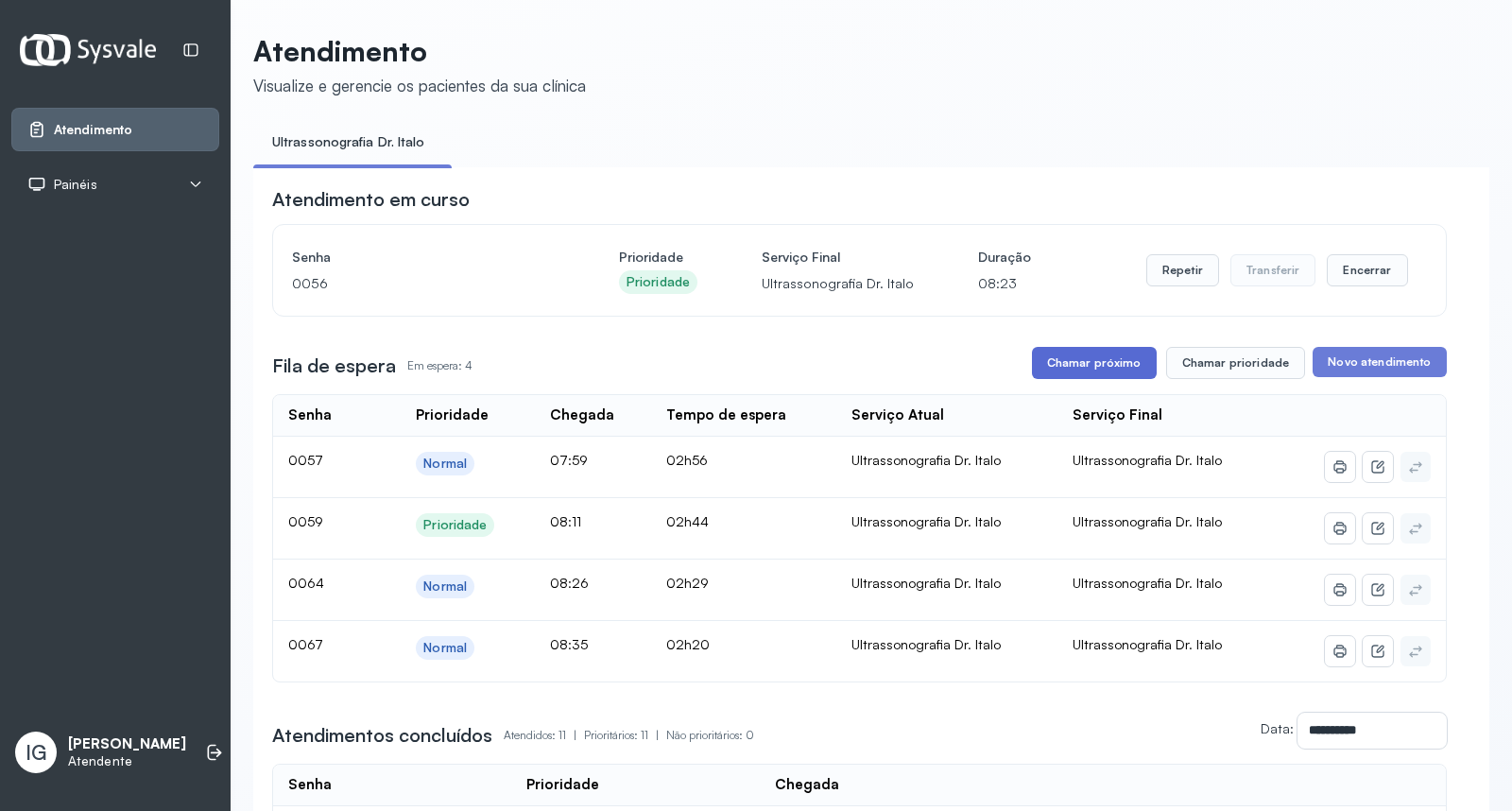
click at [1049, 363] on button "Chamar próximo" at bounding box center [1095, 363] width 125 height 32
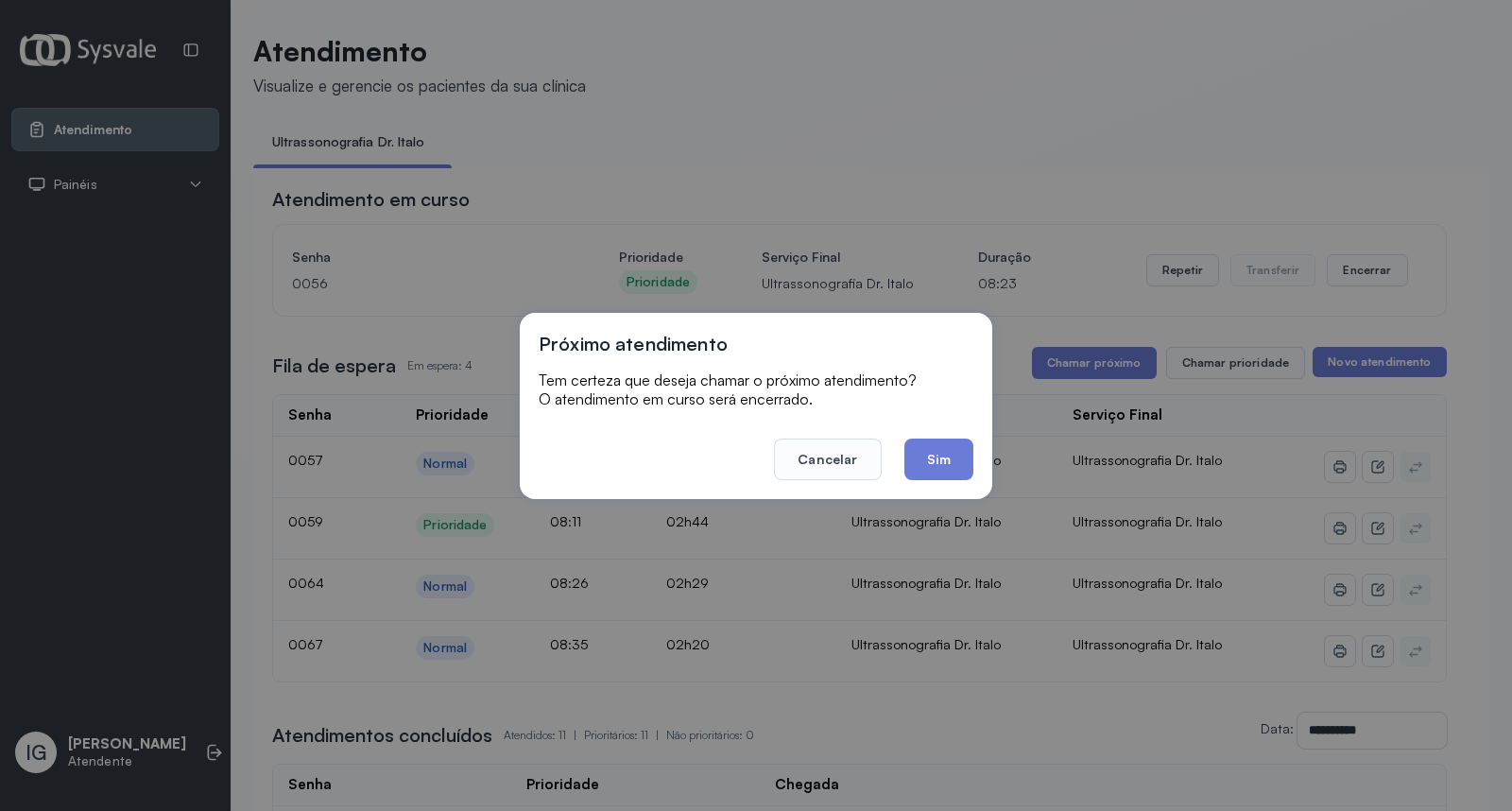
drag, startPoint x: 926, startPoint y: 458, endPoint x: 739, endPoint y: 35, distance: 462.5
click at [915, 422] on footer "Cancelar Sim" at bounding box center [756, 446] width 435 height 68
click at [947, 448] on button "Sim" at bounding box center [938, 459] width 69 height 42
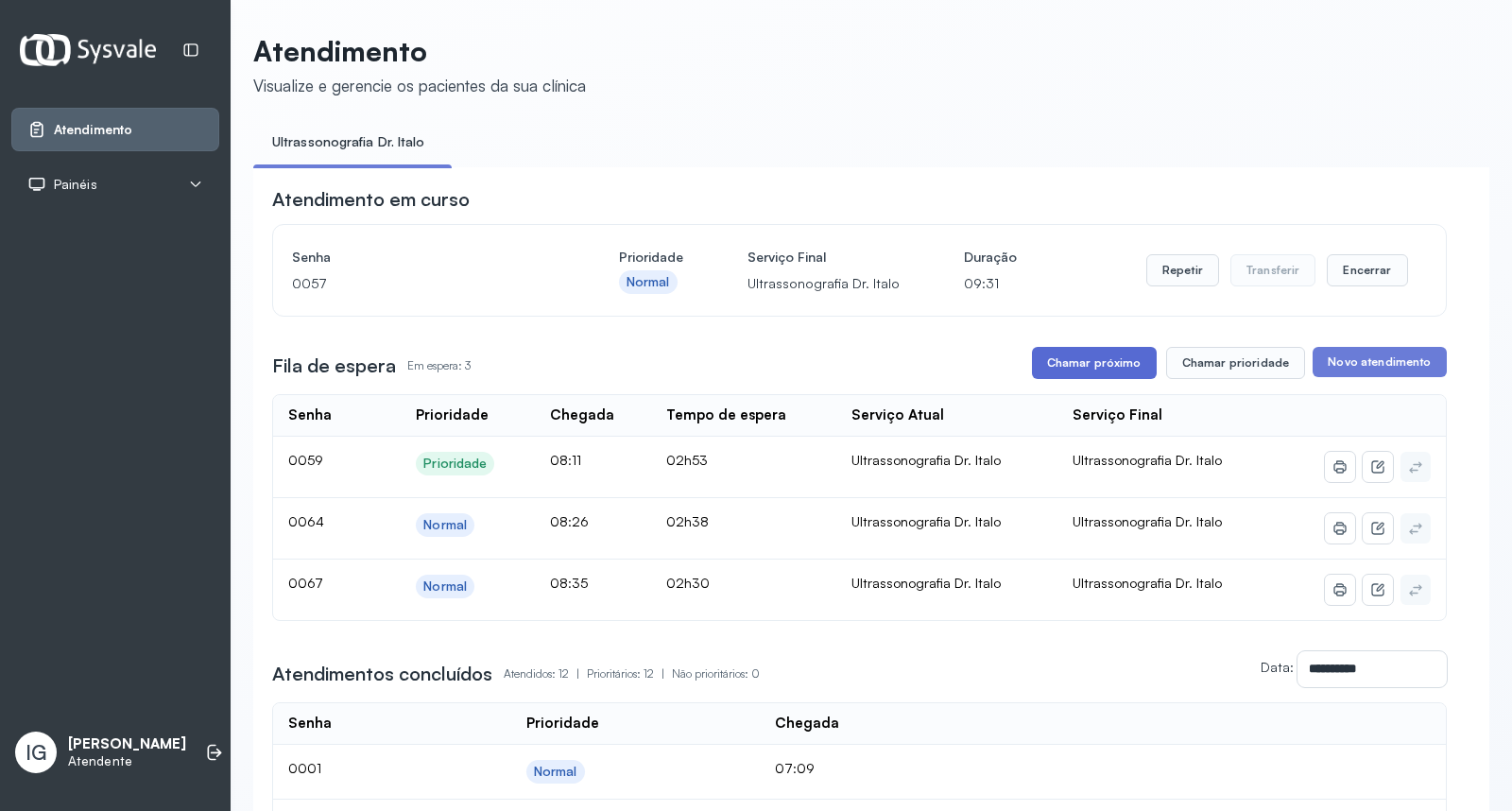
click at [1103, 370] on button "Chamar próximo" at bounding box center [1095, 363] width 125 height 32
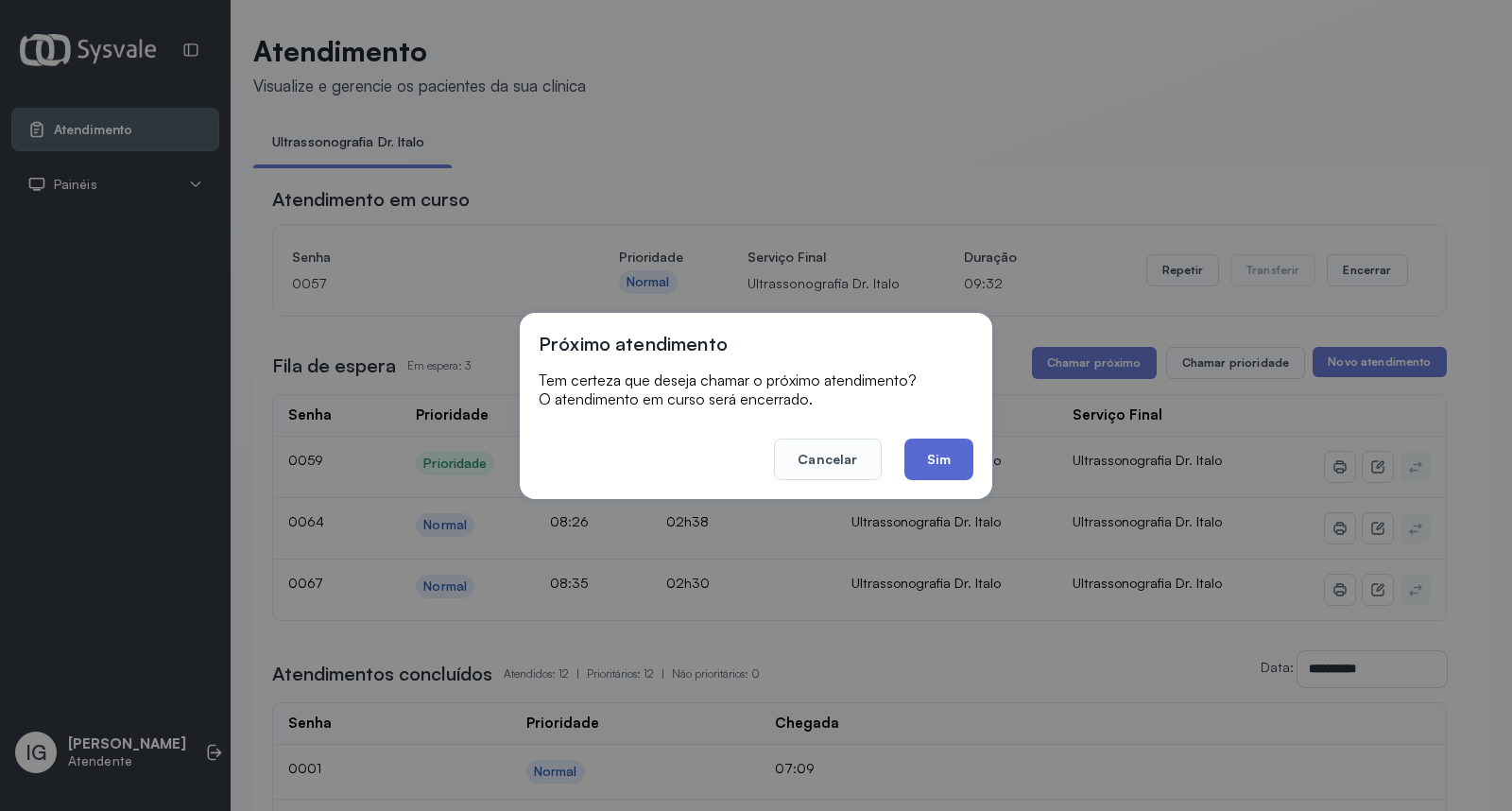
click at [959, 466] on button "Sim" at bounding box center [938, 459] width 69 height 42
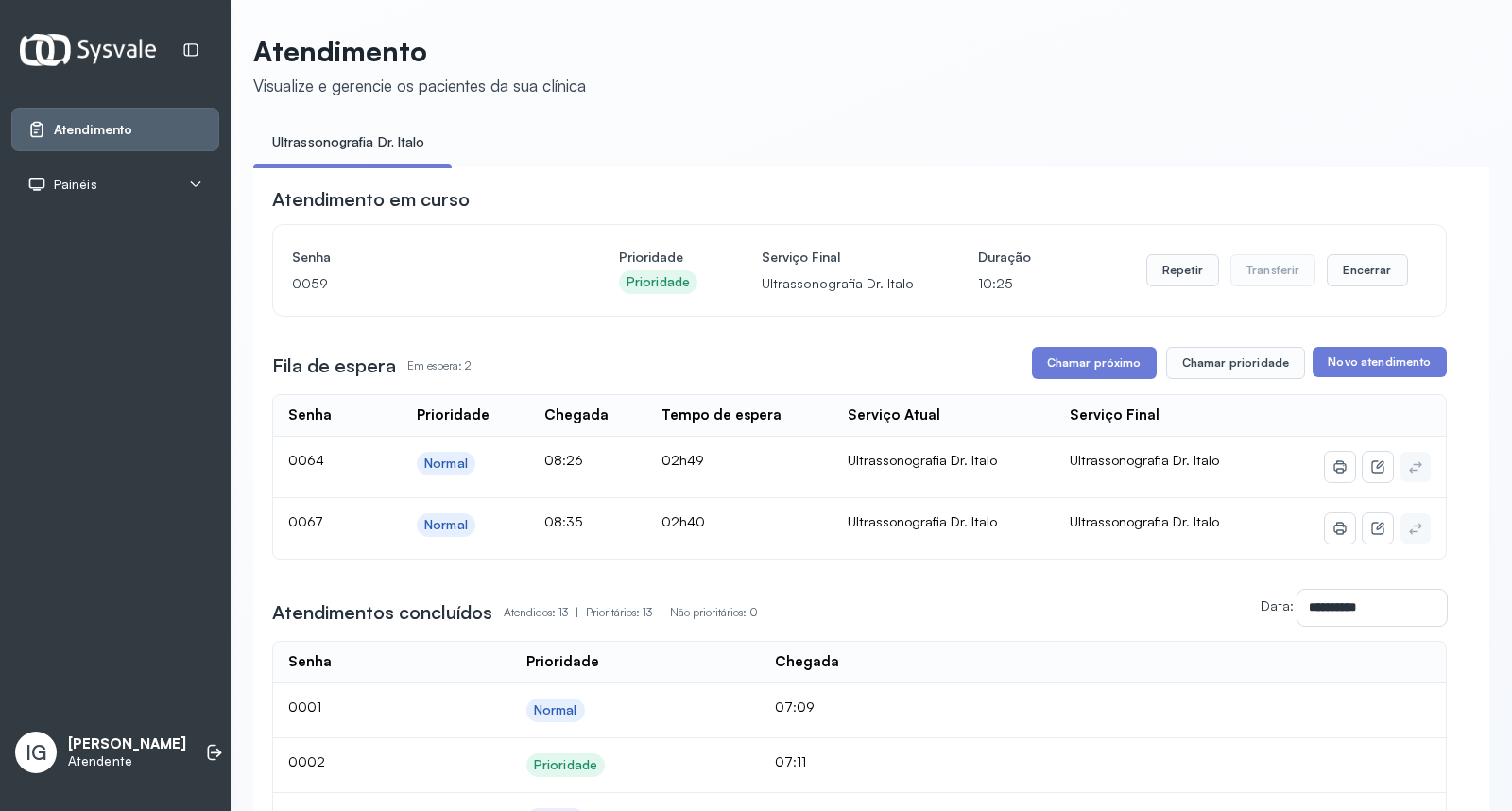
click at [1362, 459] on span "Ultrassonografia Dr. Italo" at bounding box center [1377, 467] width 30 height 30
click at [1099, 372] on button "Chamar próximo" at bounding box center [1095, 363] width 125 height 32
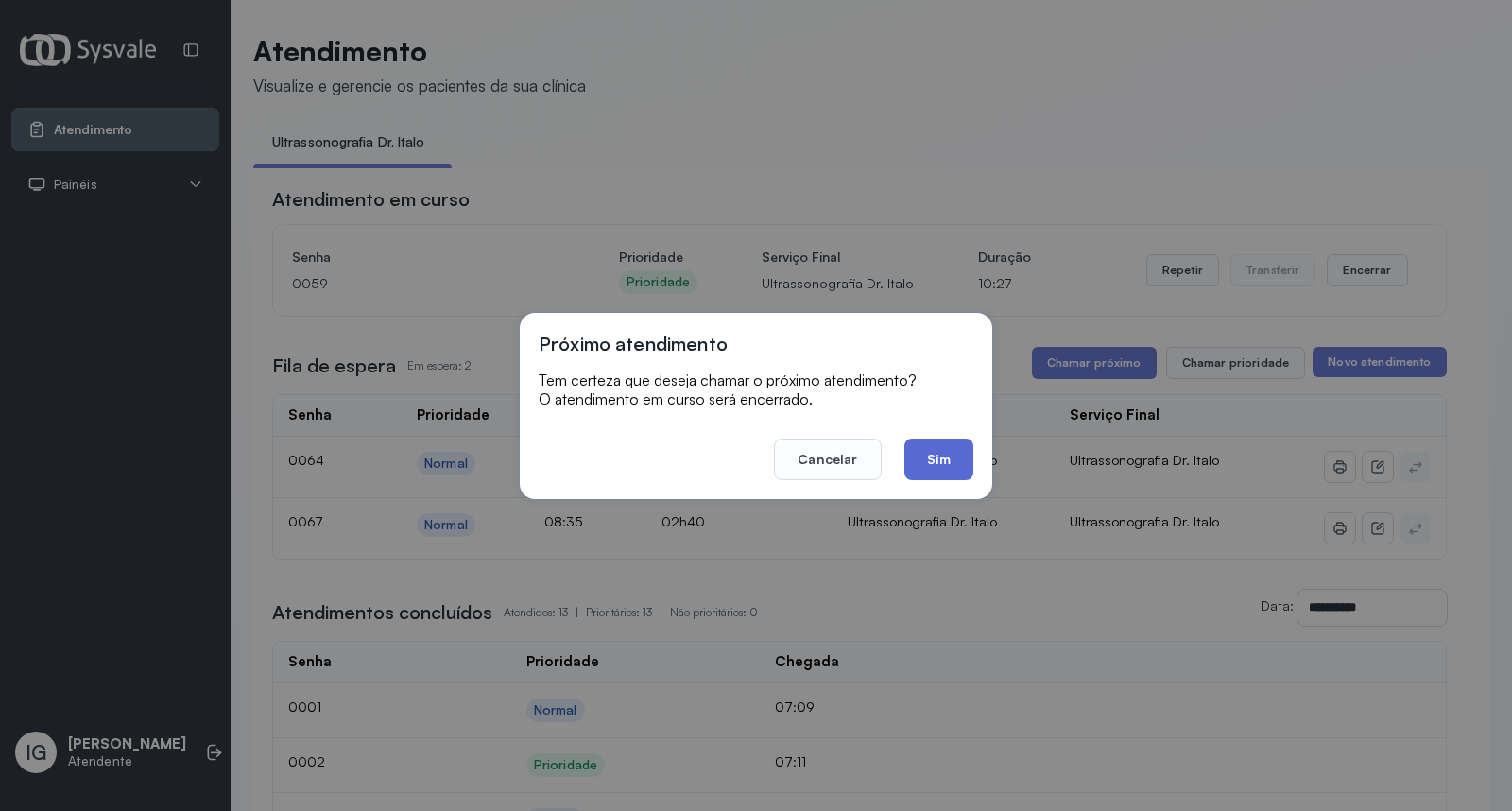
click at [957, 463] on button "Sim" at bounding box center [938, 459] width 69 height 42
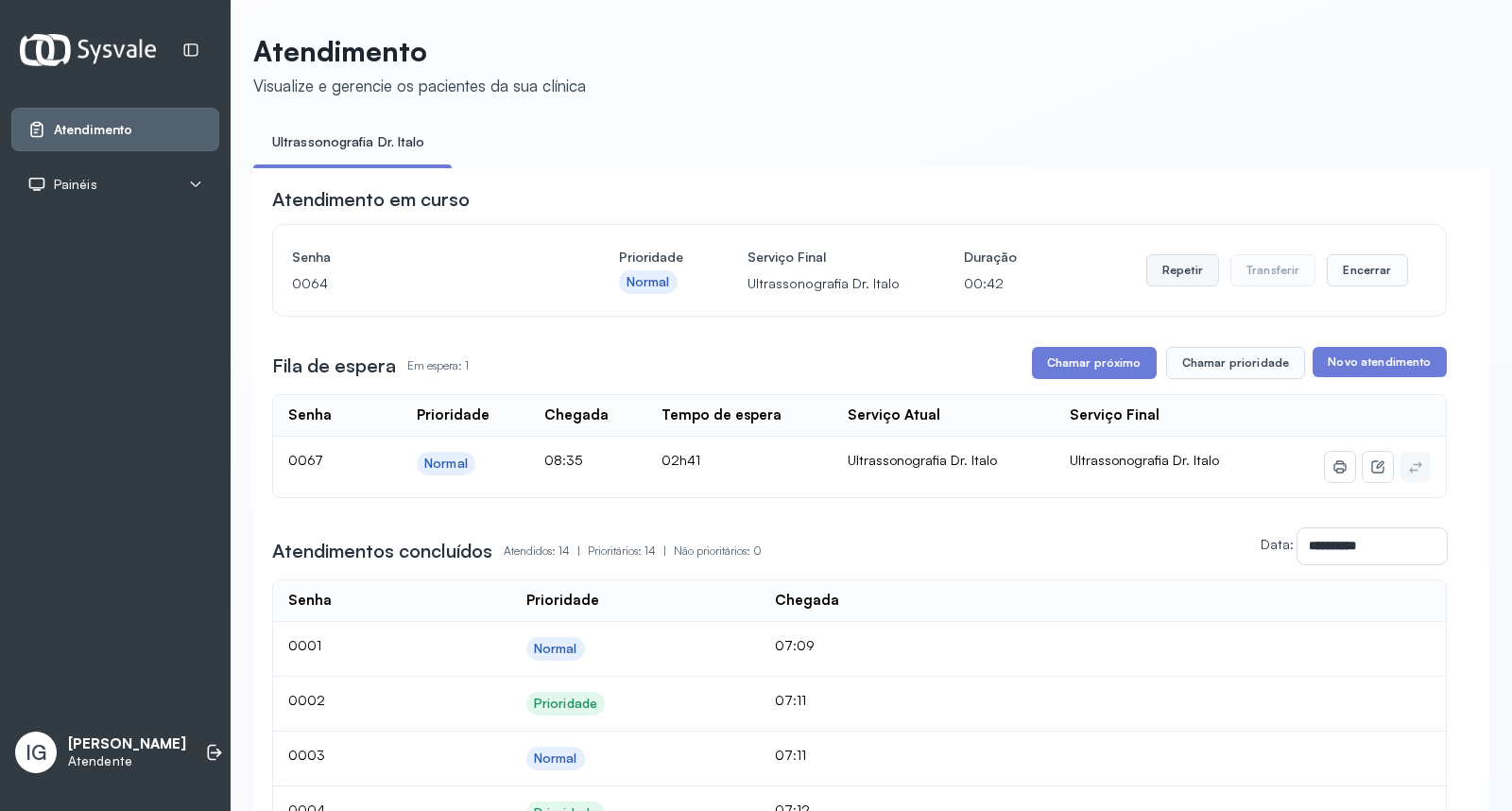
click at [1157, 276] on button "Repetir" at bounding box center [1182, 270] width 73 height 32
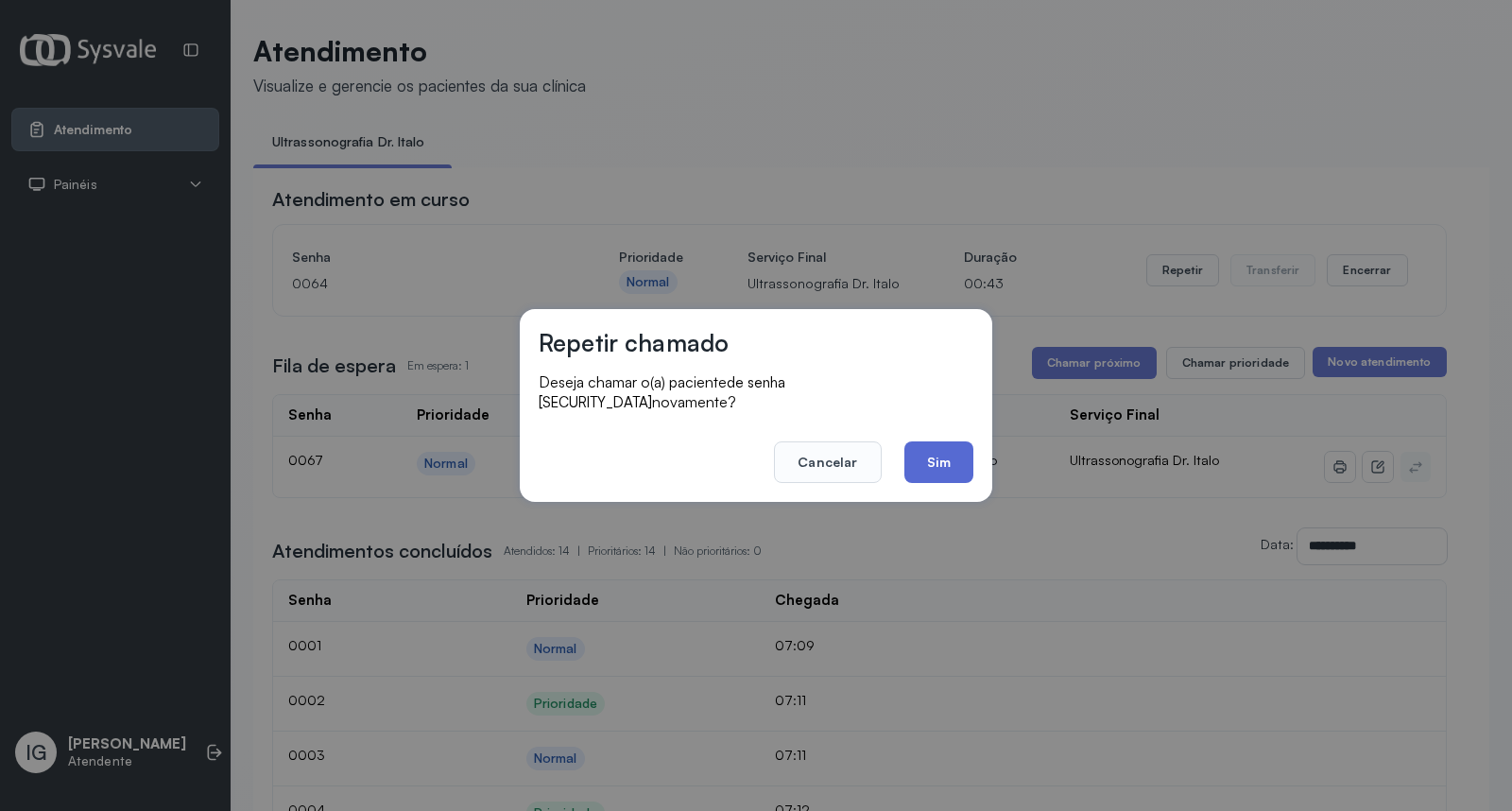
click at [950, 452] on button "Sim" at bounding box center [938, 462] width 69 height 42
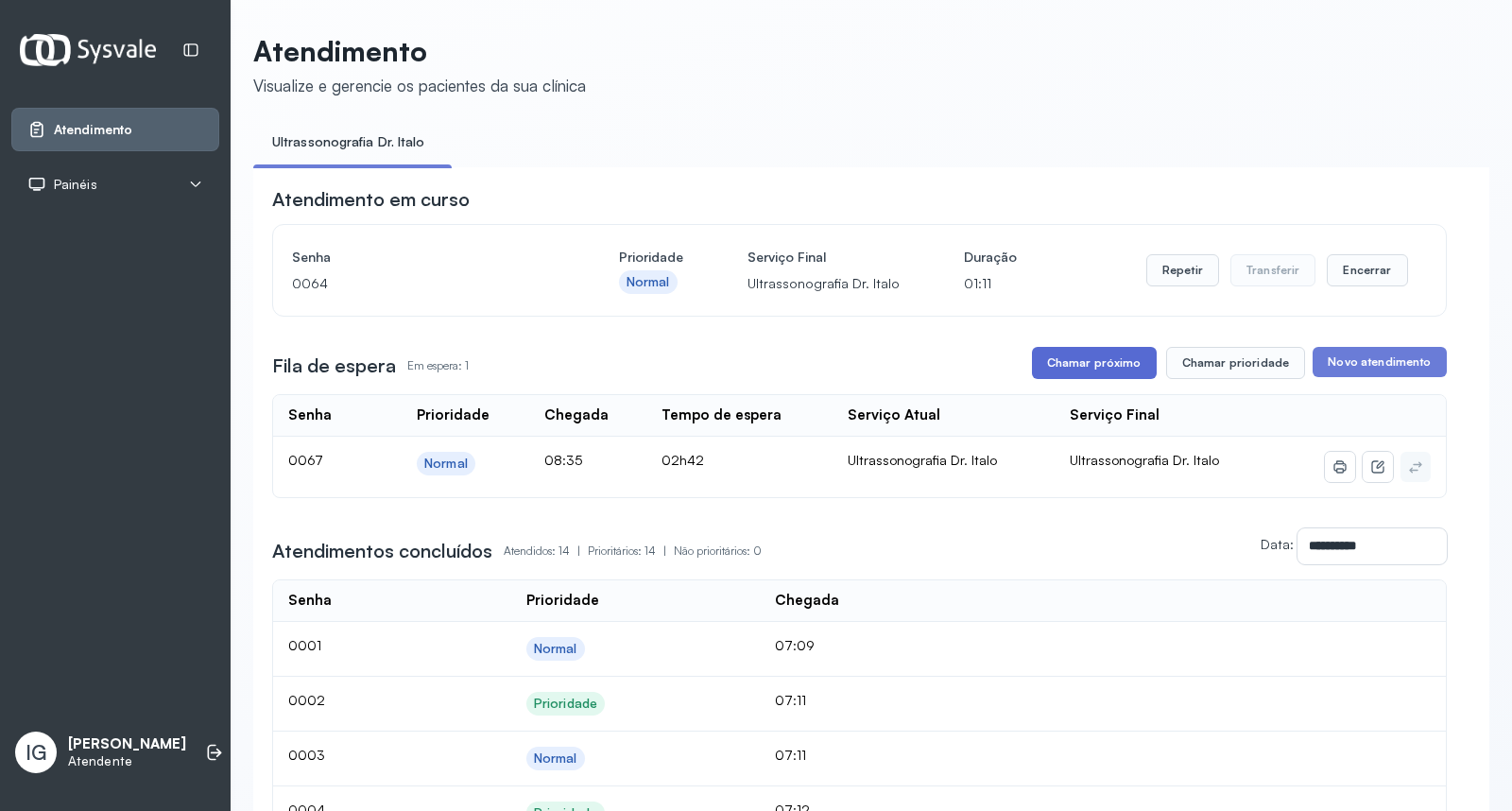
click at [1059, 358] on button "Chamar próximo" at bounding box center [1095, 363] width 125 height 32
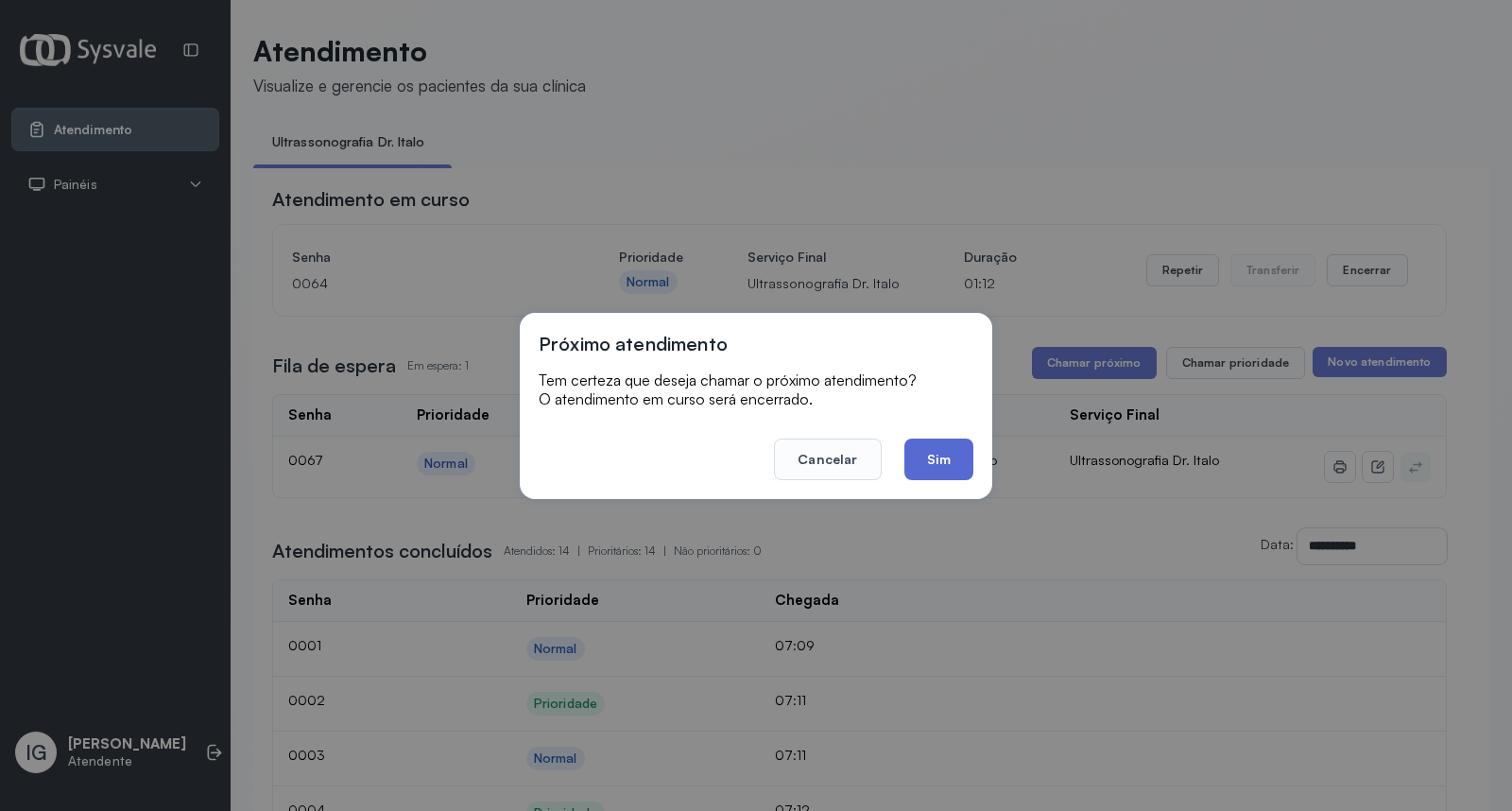
click at [952, 457] on button "Sim" at bounding box center [938, 459] width 69 height 42
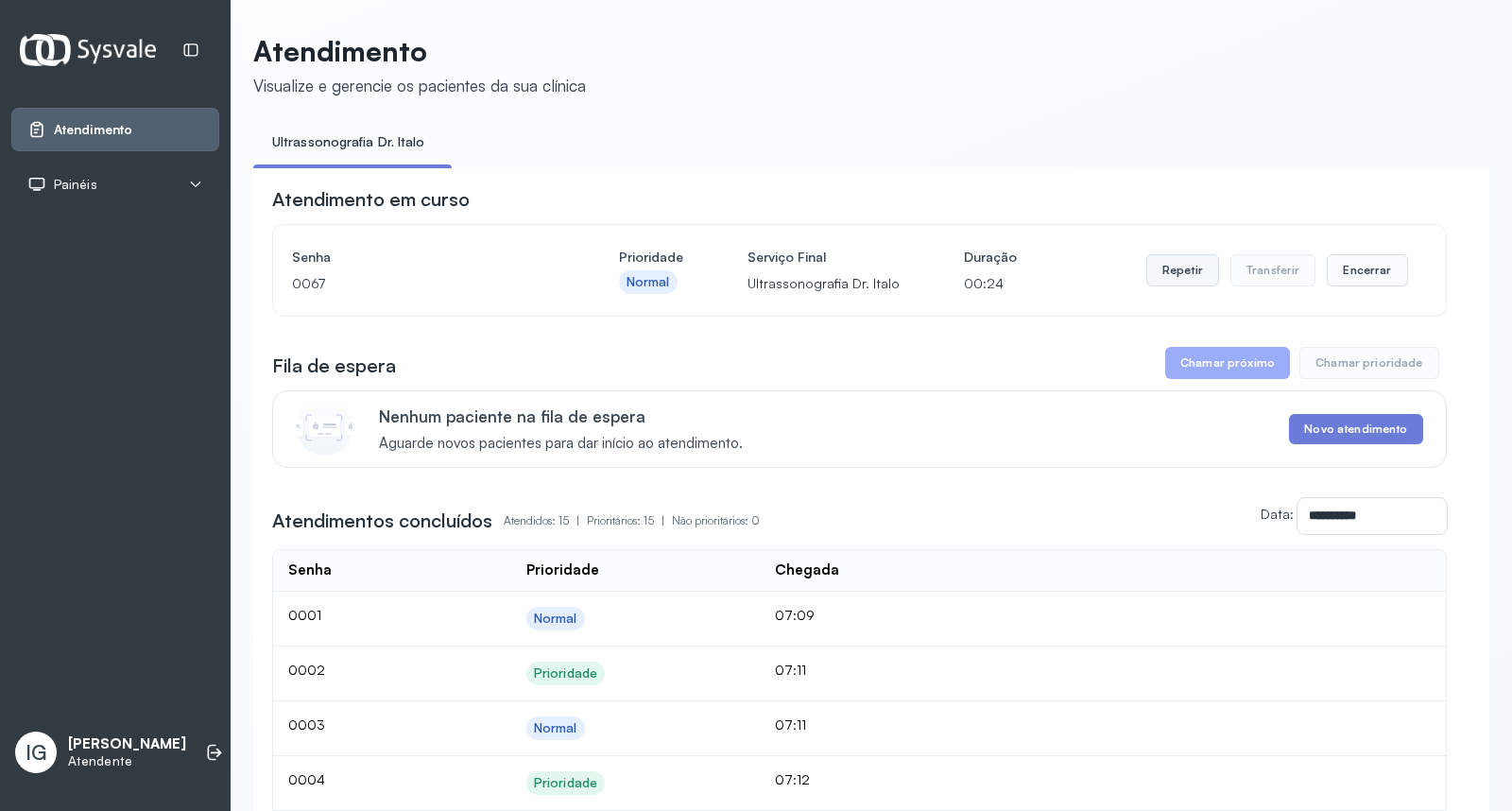
click at [1200, 281] on button "Repetir" at bounding box center [1182, 270] width 73 height 32
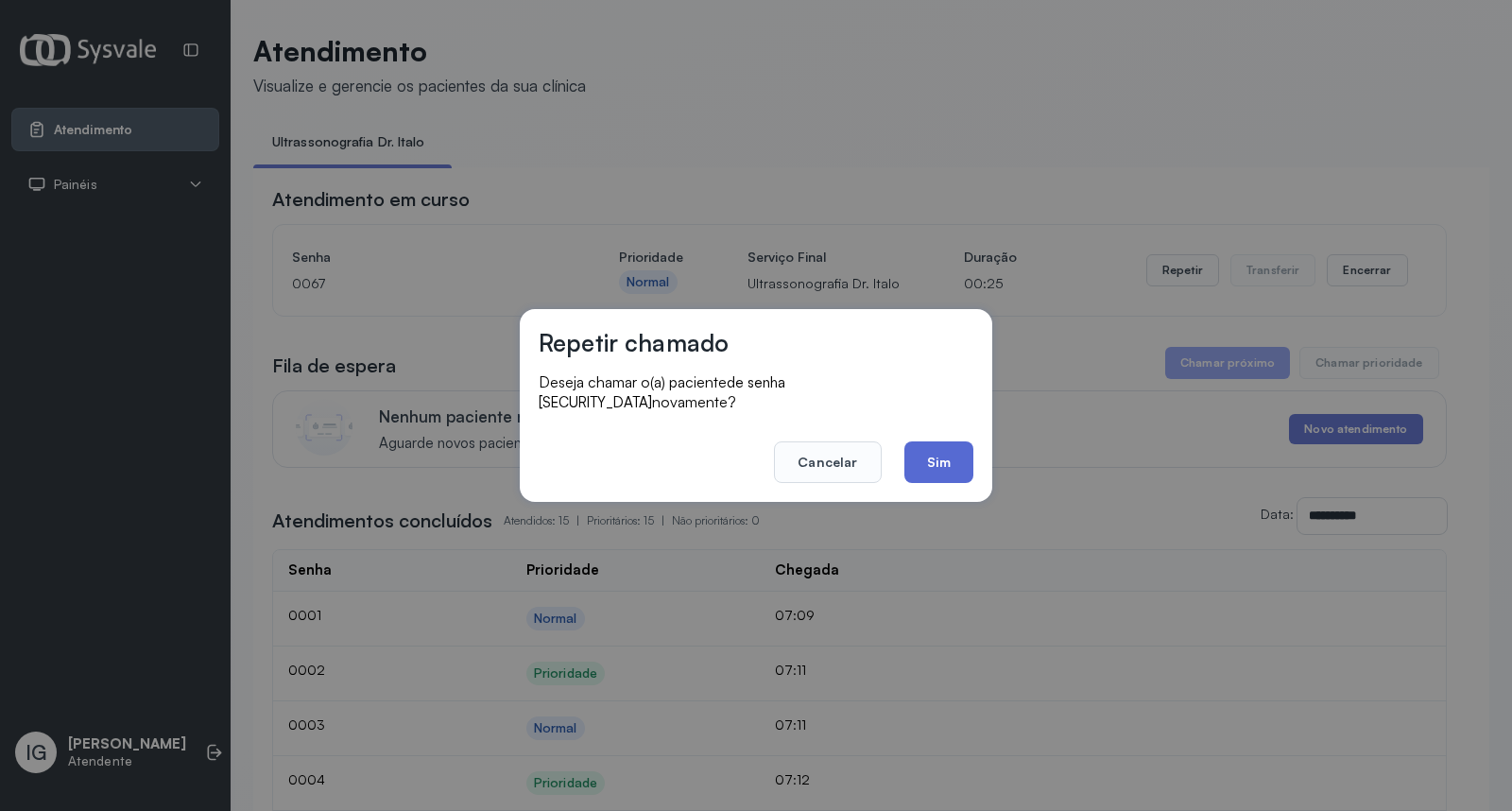
click at [962, 456] on button "Sim" at bounding box center [938, 462] width 69 height 42
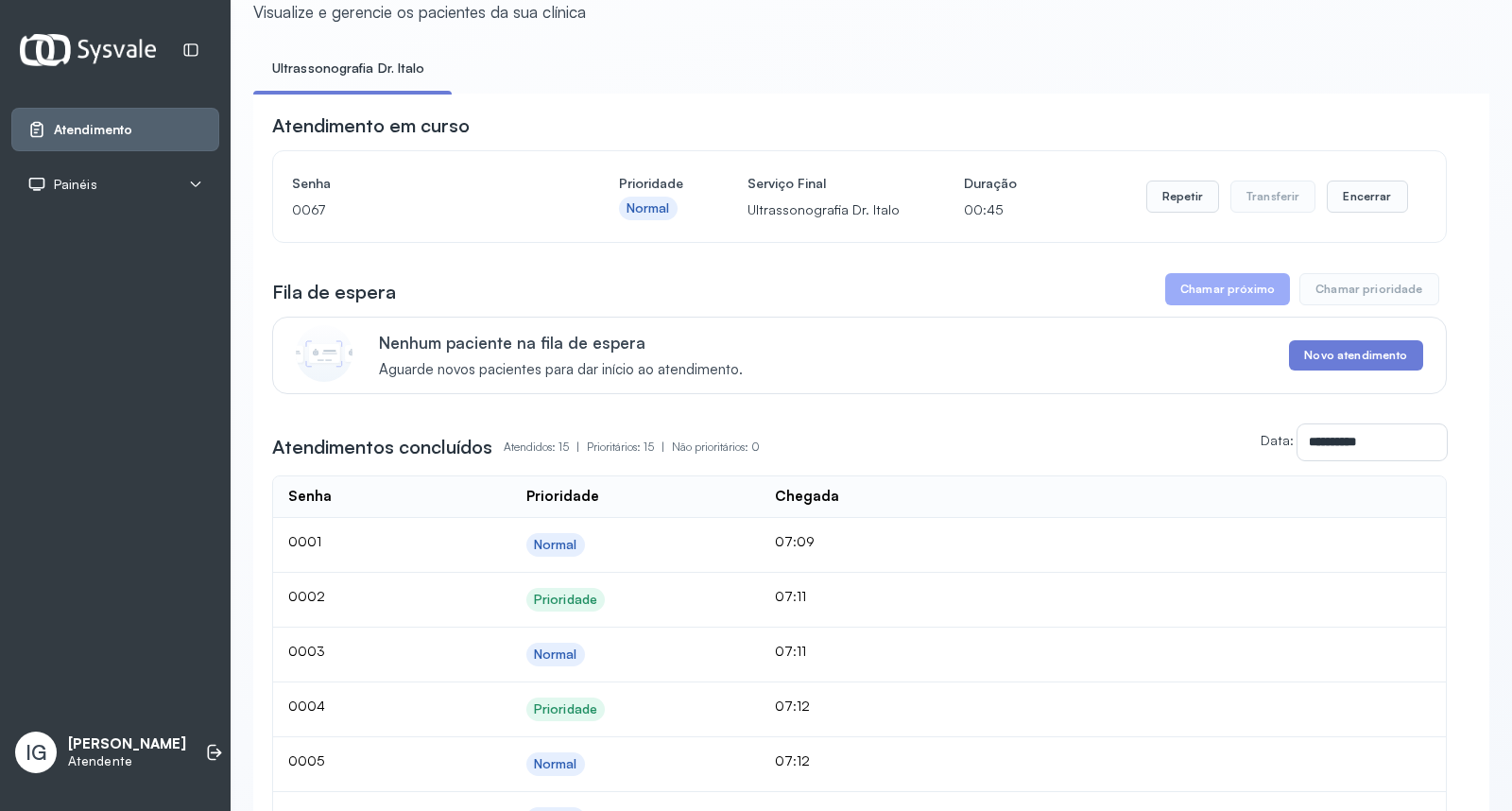
scroll to position [70, 0]
